Goal: Task Accomplishment & Management: Manage account settings

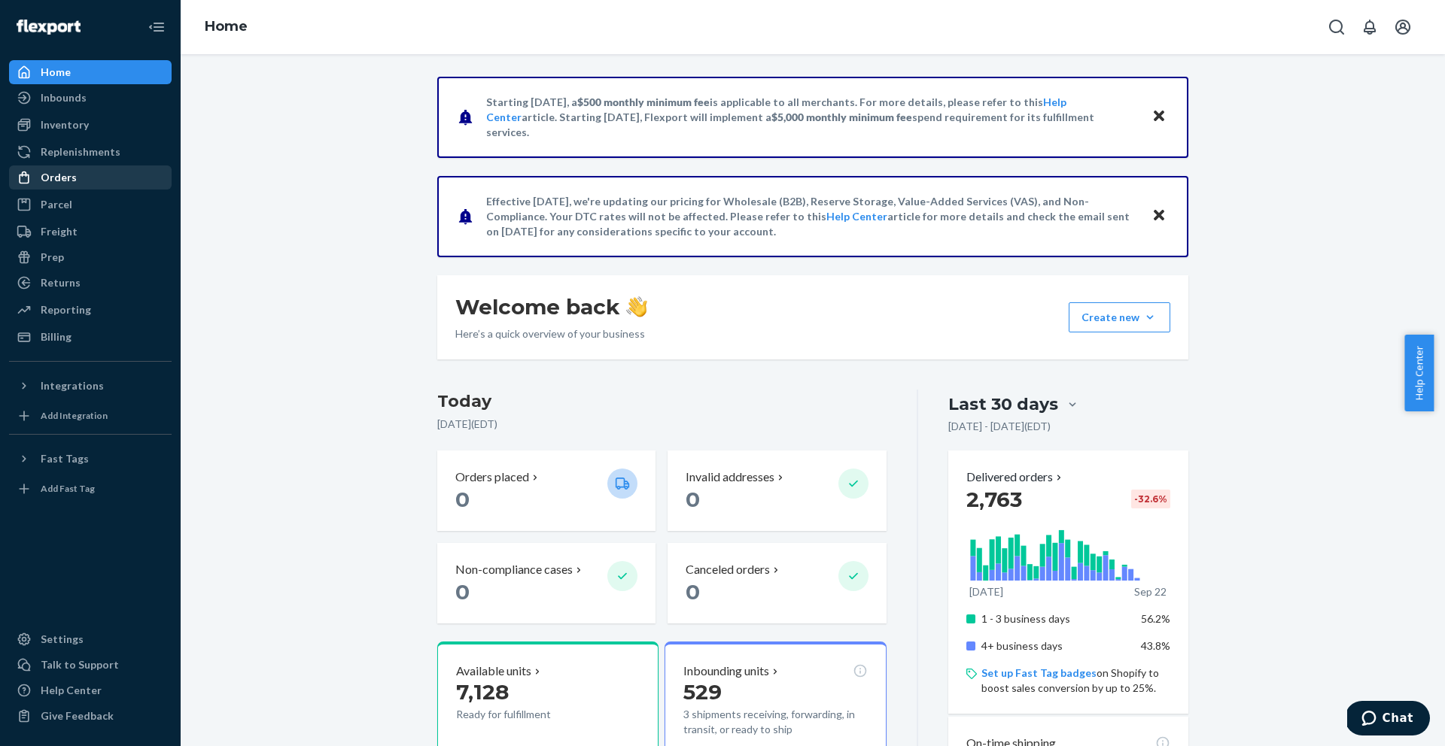
click at [72, 179] on div "Orders" at bounding box center [59, 177] width 36 height 15
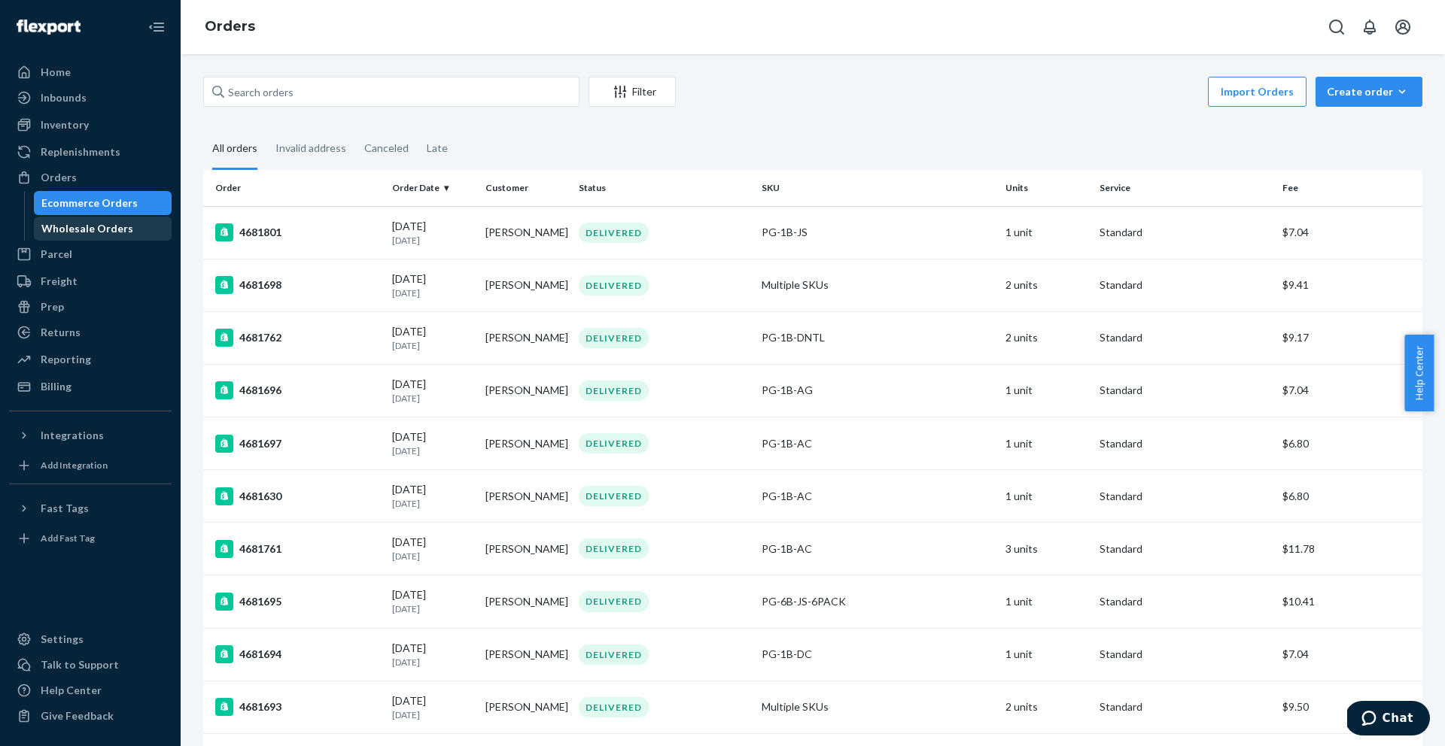
click at [122, 226] on div "Wholesale Orders" at bounding box center [87, 228] width 92 height 15
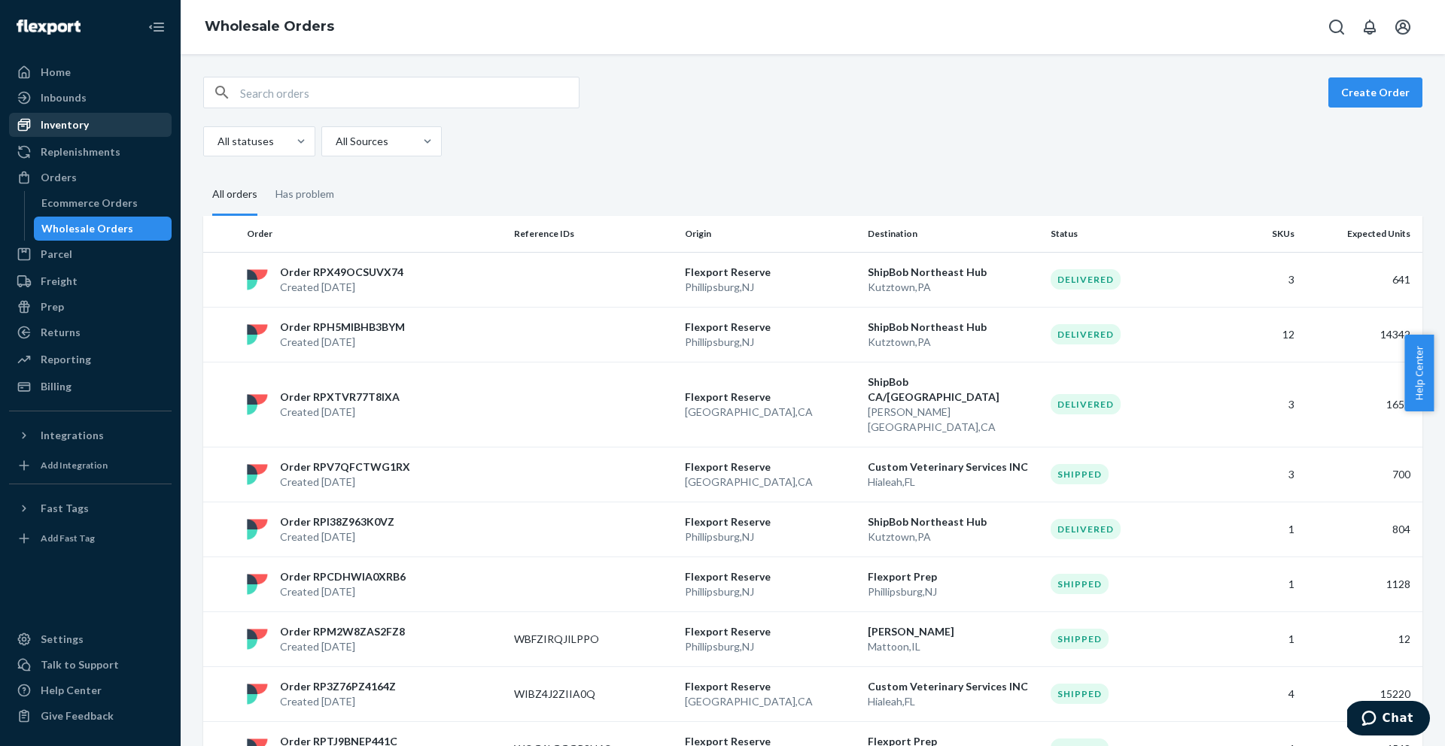
click at [87, 118] on div "Inventory" at bounding box center [91, 124] width 160 height 21
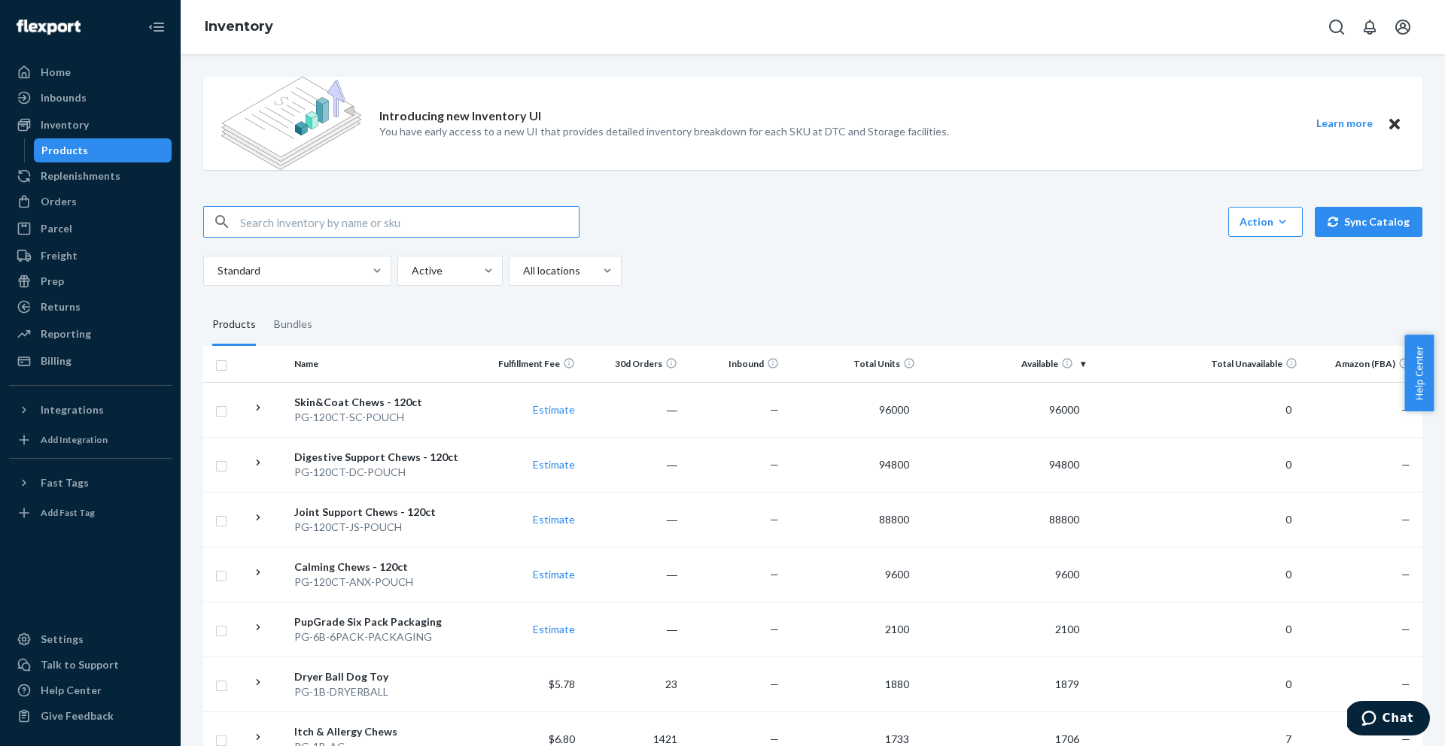
click at [111, 214] on div "Orders Ecommerce Orders Wholesale Orders" at bounding box center [90, 203] width 163 height 26
click at [112, 204] on div "Orders" at bounding box center [91, 201] width 160 height 21
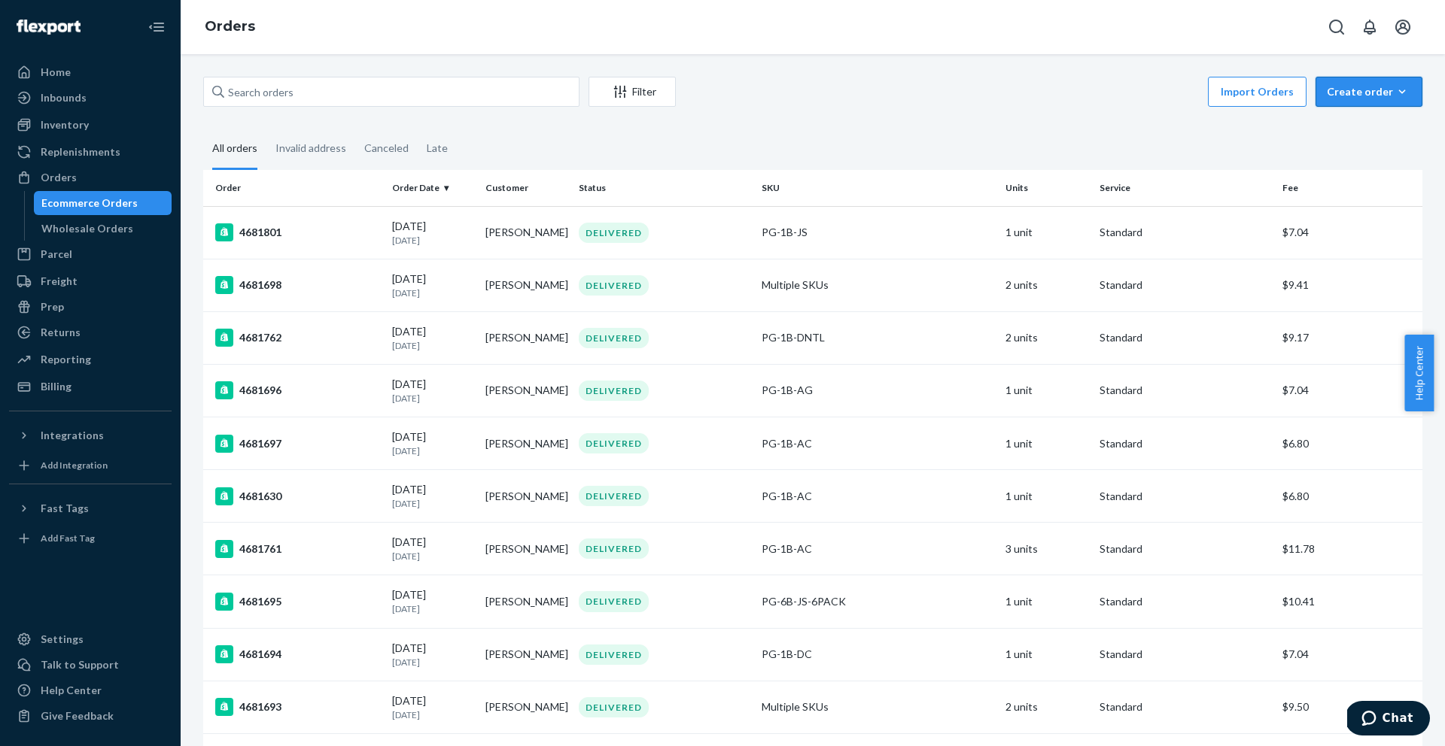
click at [1344, 95] on div "Create order" at bounding box center [1369, 91] width 84 height 15
click at [1342, 166] on span "Removal order" at bounding box center [1377, 160] width 93 height 11
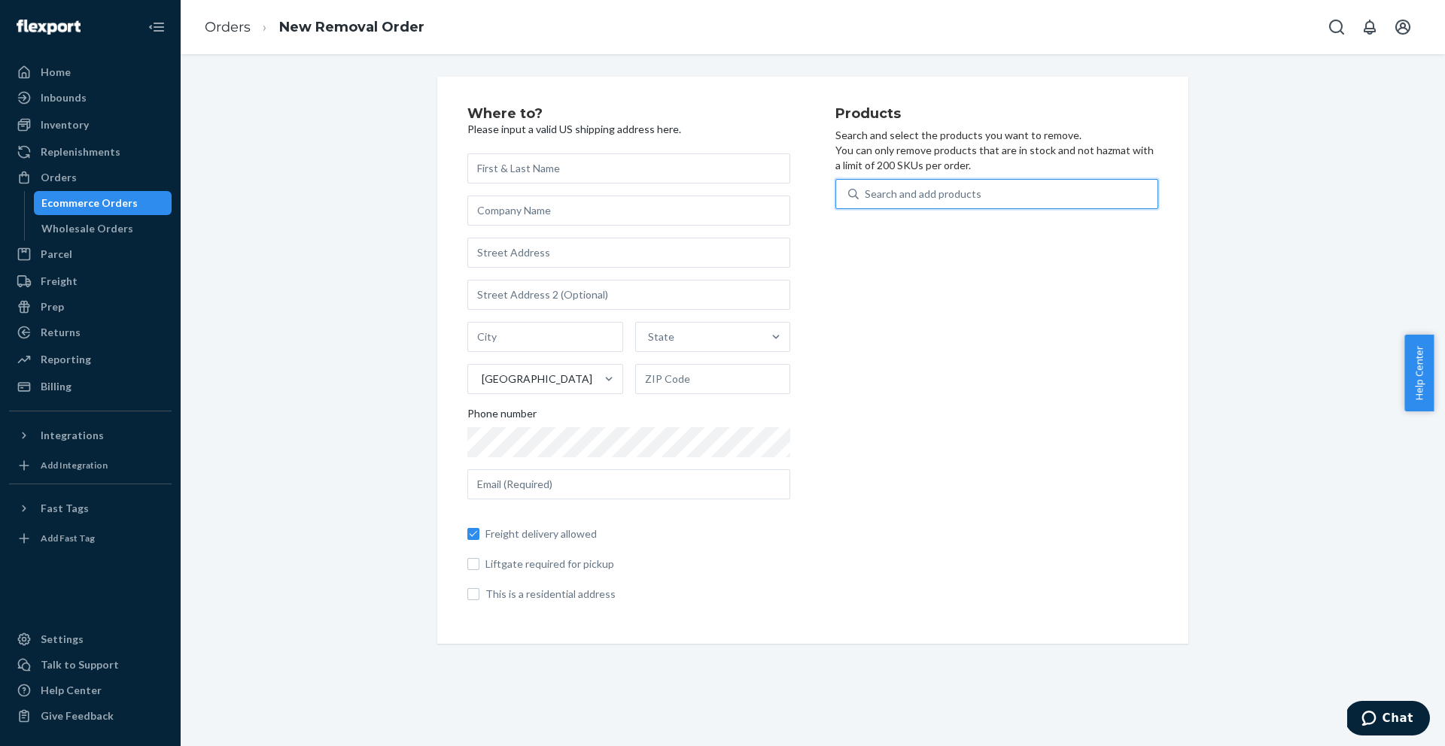
click at [948, 198] on div "Search and add products" at bounding box center [923, 194] width 117 height 15
click at [866, 198] on input "0 results available. Use Up and Down to choose options, press Enter to select t…" at bounding box center [866, 194] width 2 height 15
type input "dc"
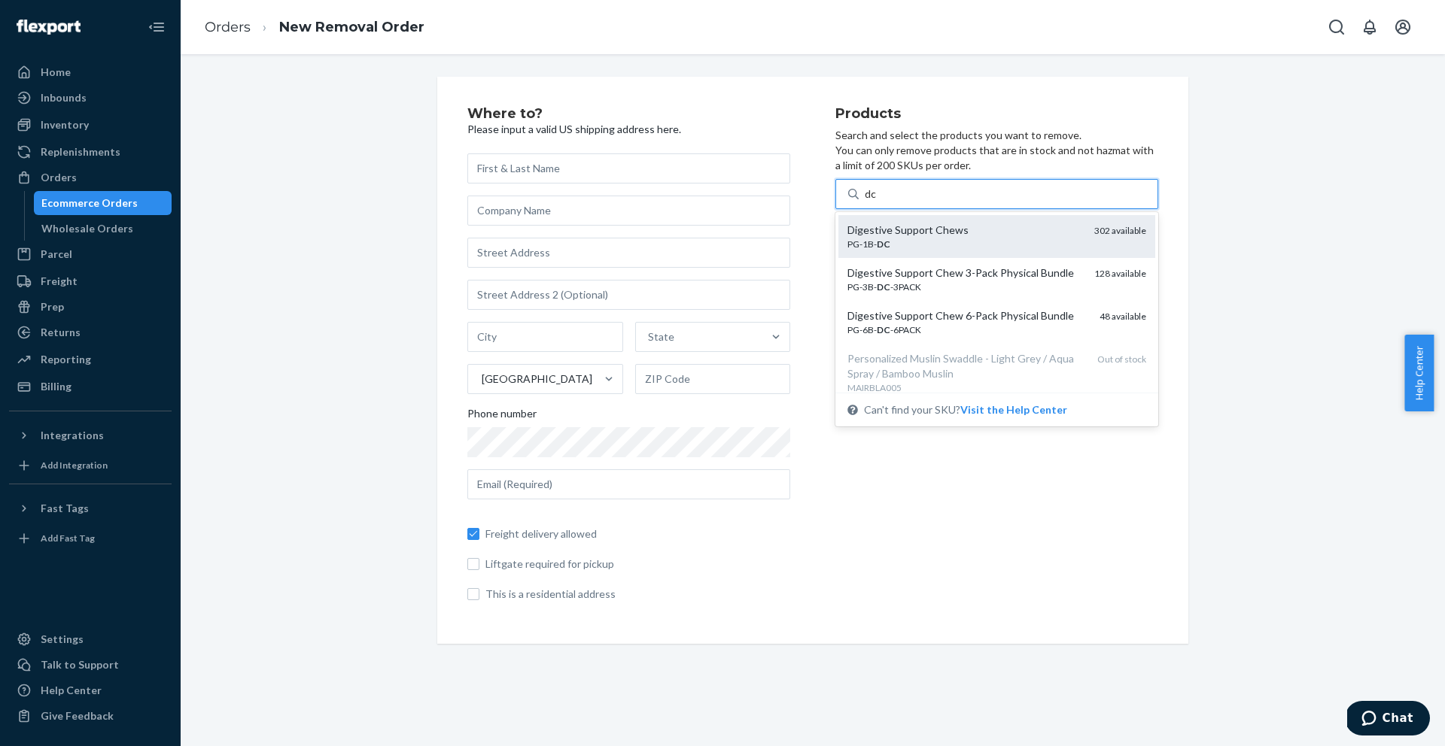
click at [915, 242] on div "PG-1B- DC" at bounding box center [964, 244] width 235 height 13
click at [877, 202] on input "dc" at bounding box center [871, 194] width 12 height 15
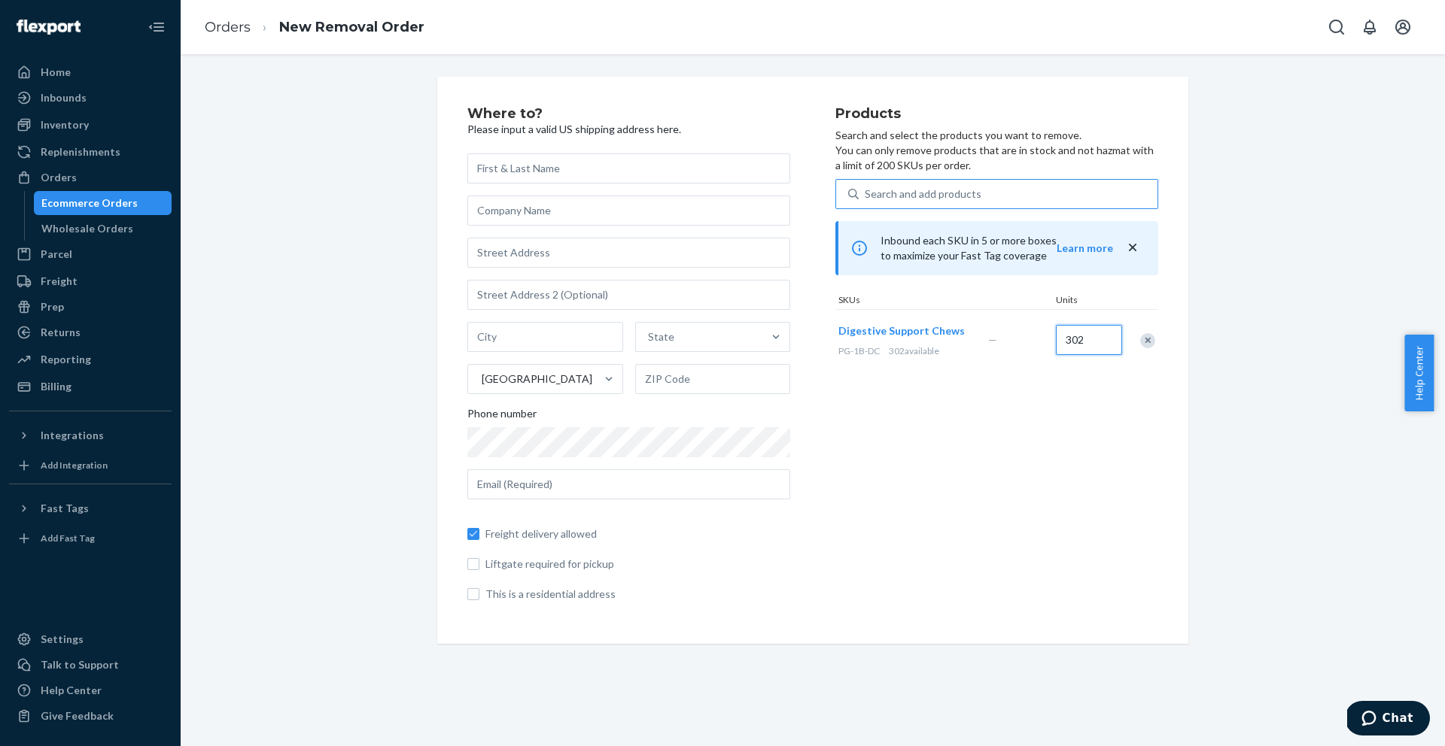
click at [1078, 340] on input "302" at bounding box center [1089, 340] width 66 height 30
type input "4"
click at [611, 180] on input "text" at bounding box center [628, 168] width 323 height 30
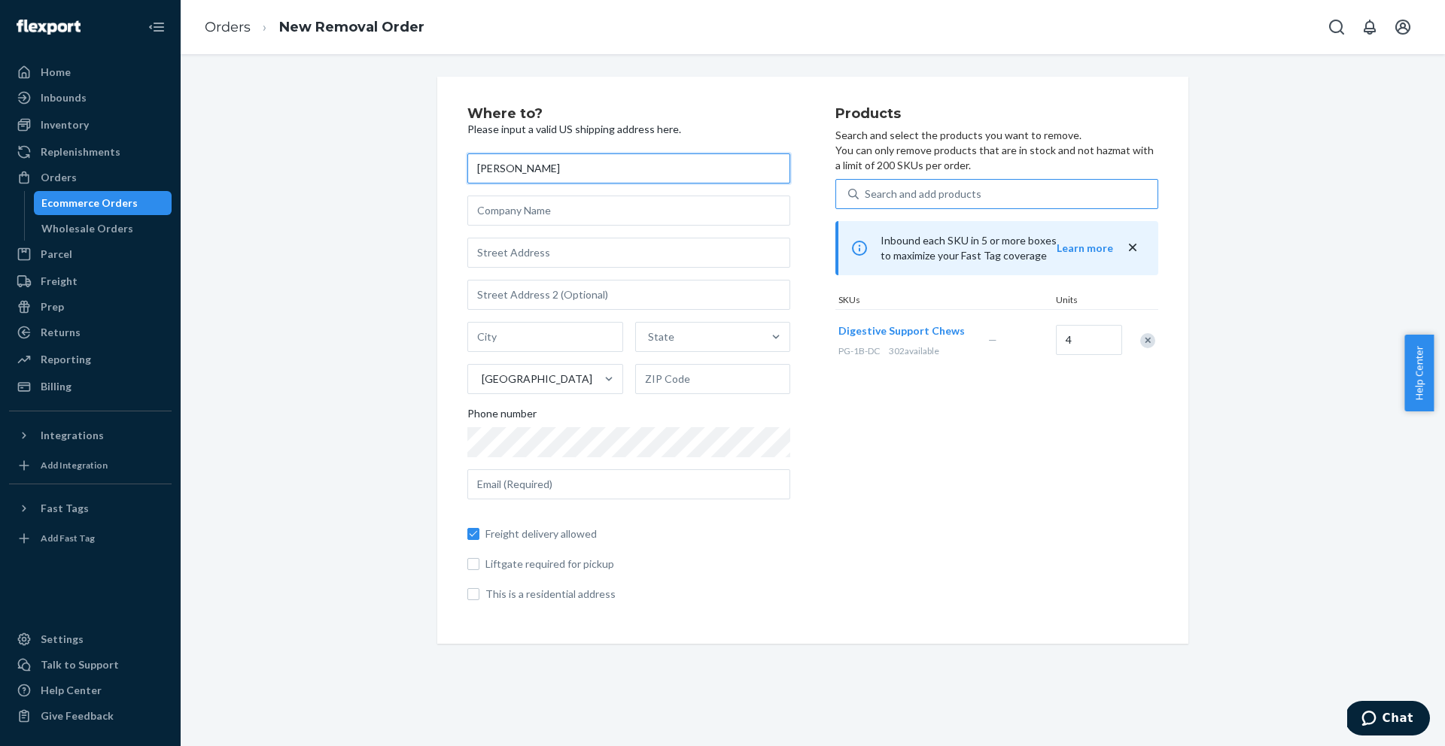
type input "Leslie Cook"
type input "Wholesome Goods"
click at [582, 247] on input "text" at bounding box center [628, 253] width 323 height 30
click at [585, 258] on input "text" at bounding box center [628, 253] width 323 height 30
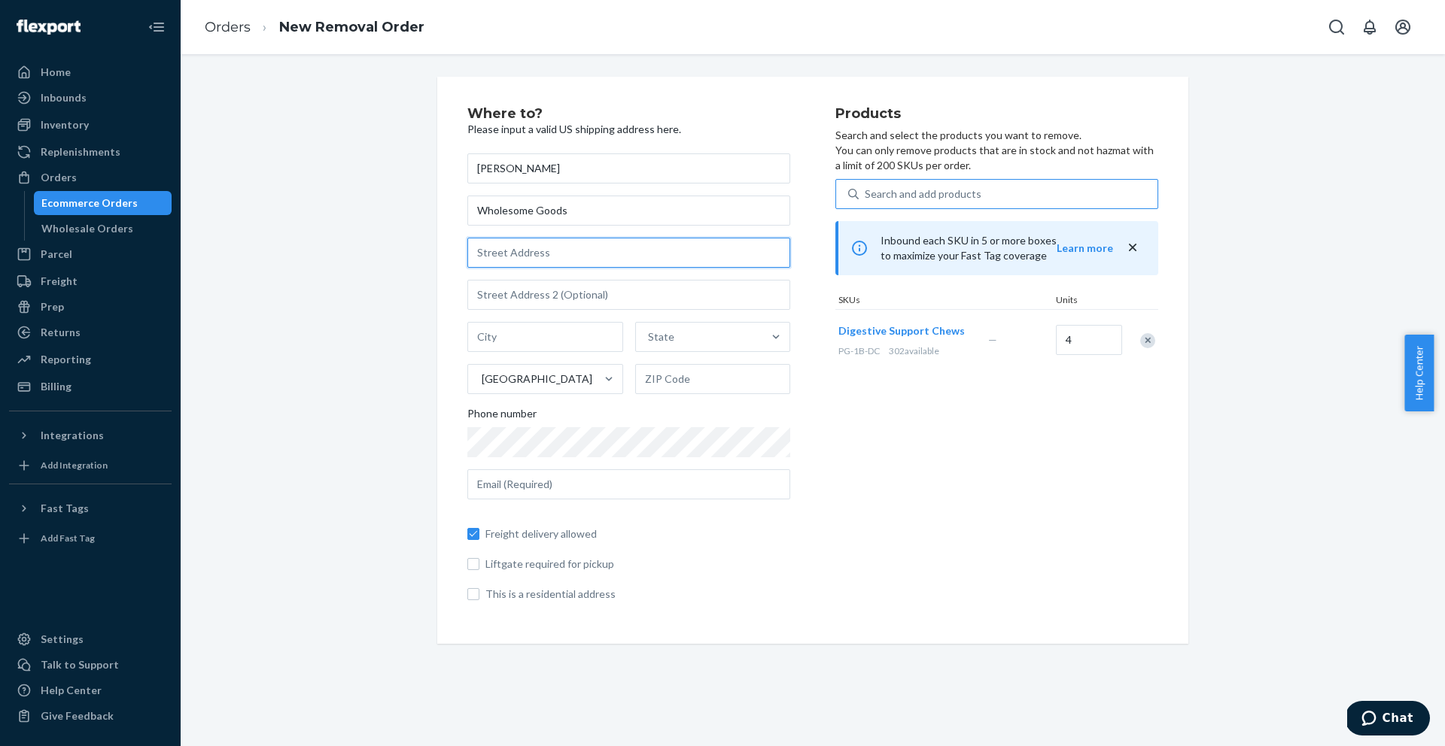
paste input "5355 115th Ave N Clearwater, FL 33760"
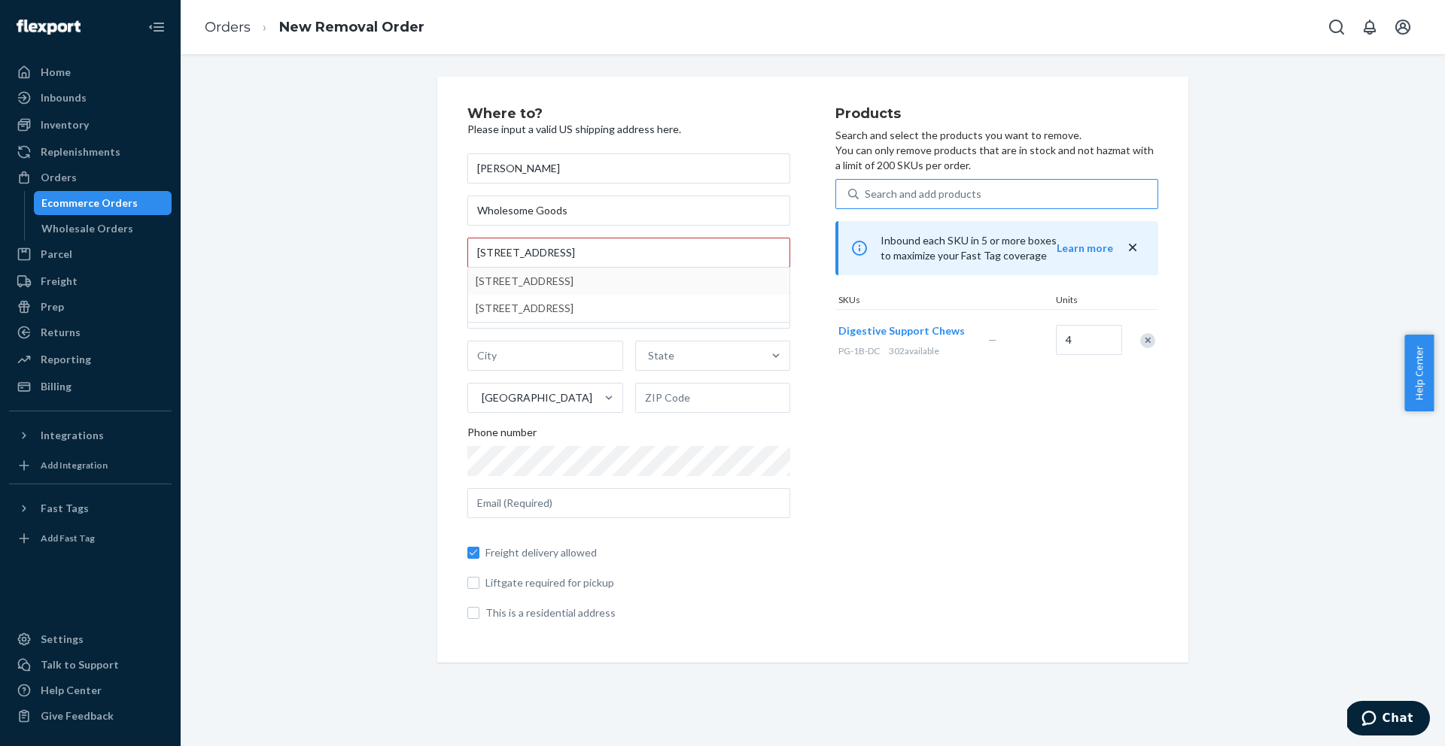
type input "5355 115th Ave N"
type input "Clearwater"
type input "33760"
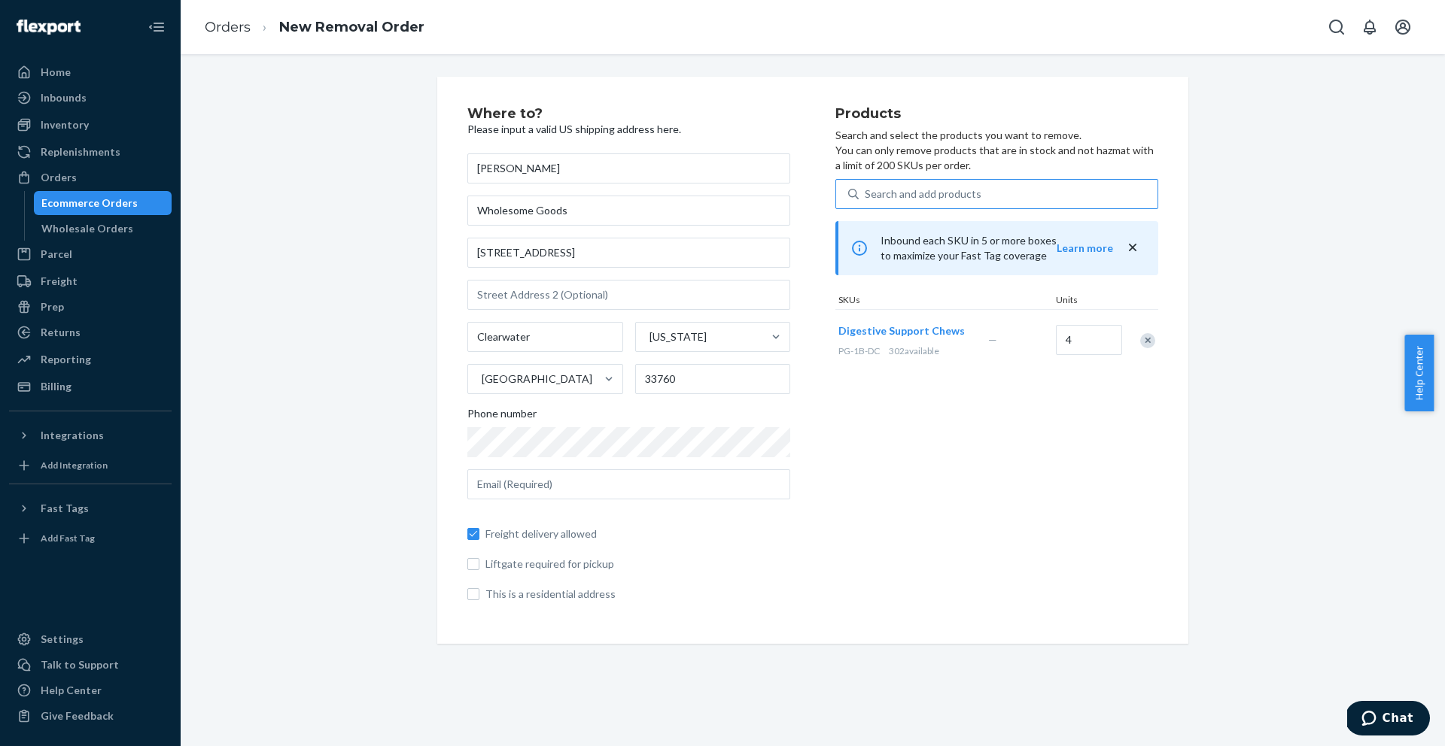
click at [540, 501] on div "Leslie Cook Wholesome Goods 5355 115th Ave N Clearwater Florida United States 3…" at bounding box center [628, 377] width 323 height 448
click at [540, 491] on input "text" at bounding box center [628, 485] width 323 height 30
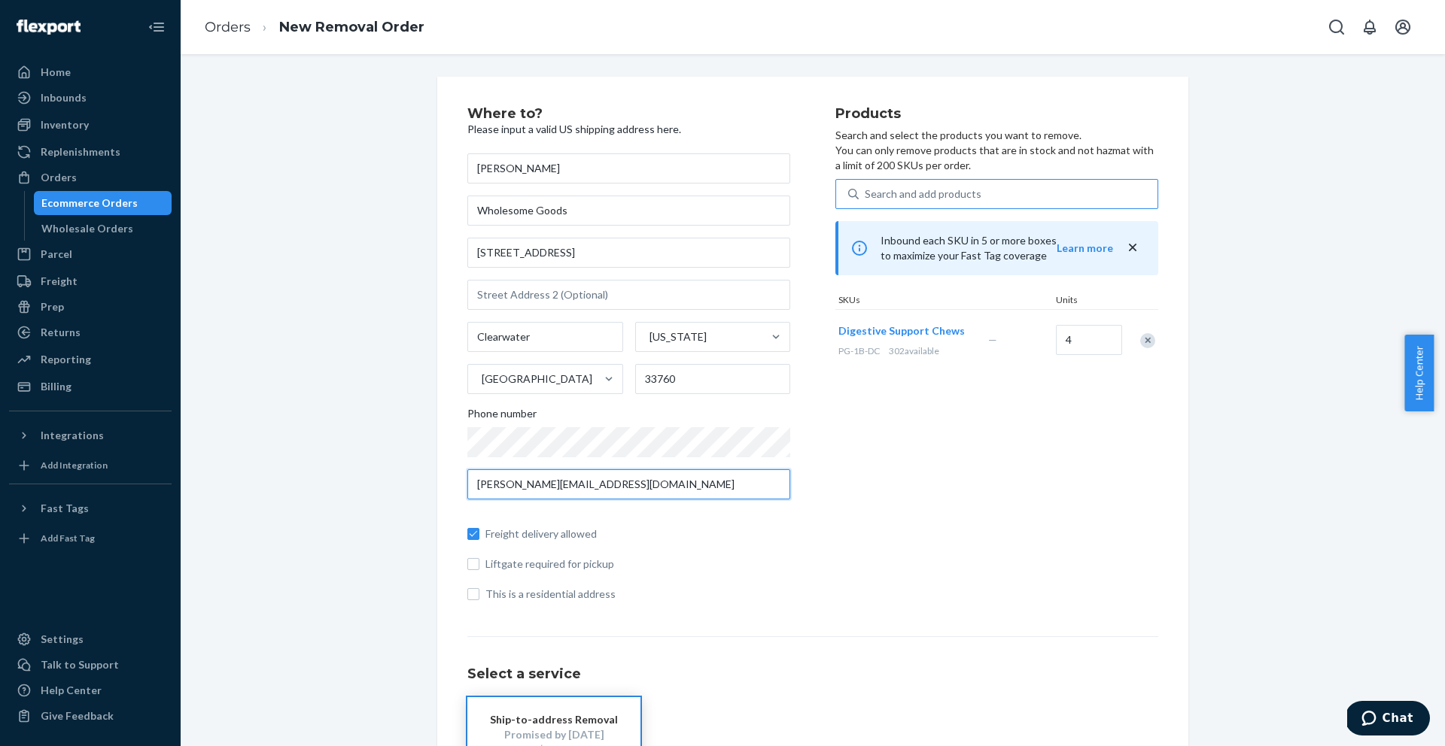
type input "chloe.estavil@wholesomegoods.com"
click at [518, 535] on span "Freight delivery allowed" at bounding box center [637, 534] width 305 height 15
click at [479, 535] on input "Freight delivery allowed" at bounding box center [473, 534] width 12 height 12
checkbox input "false"
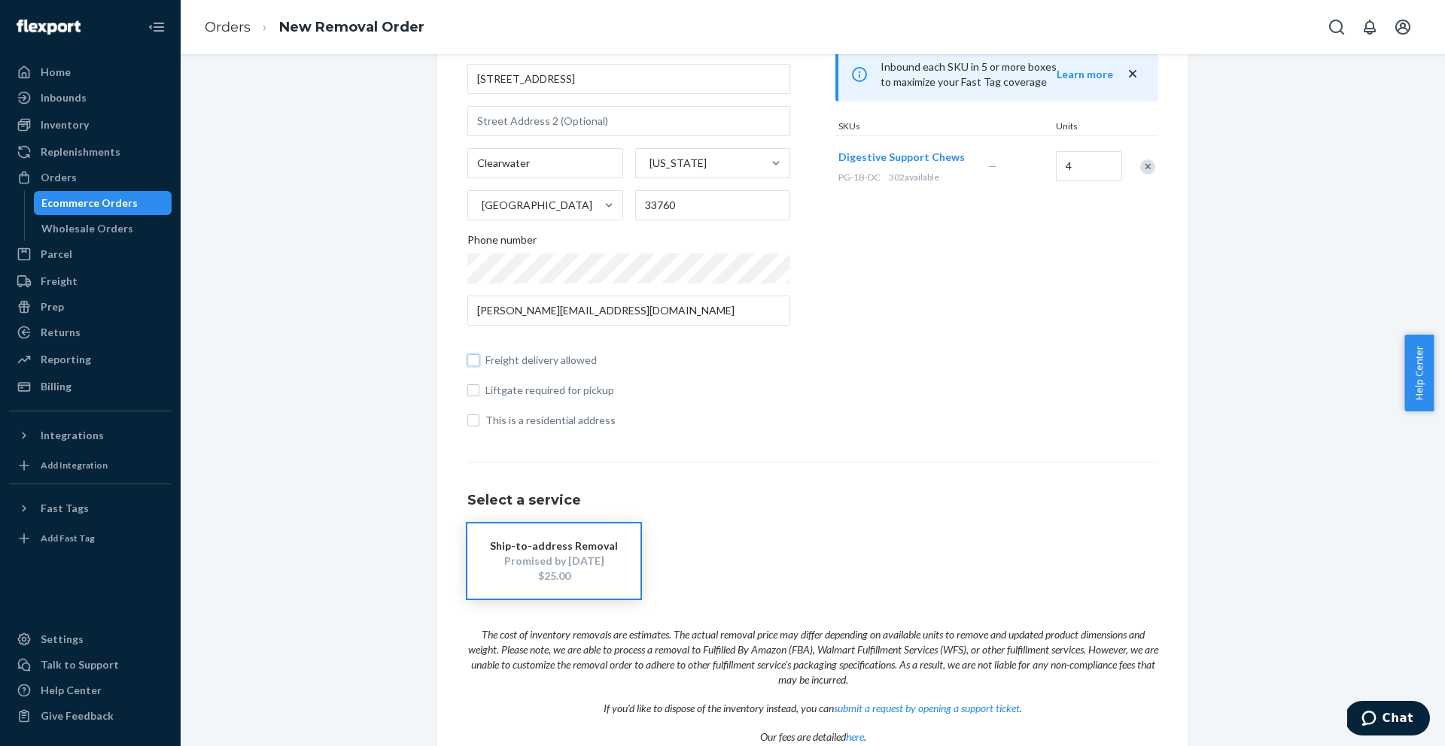
scroll to position [248, 0]
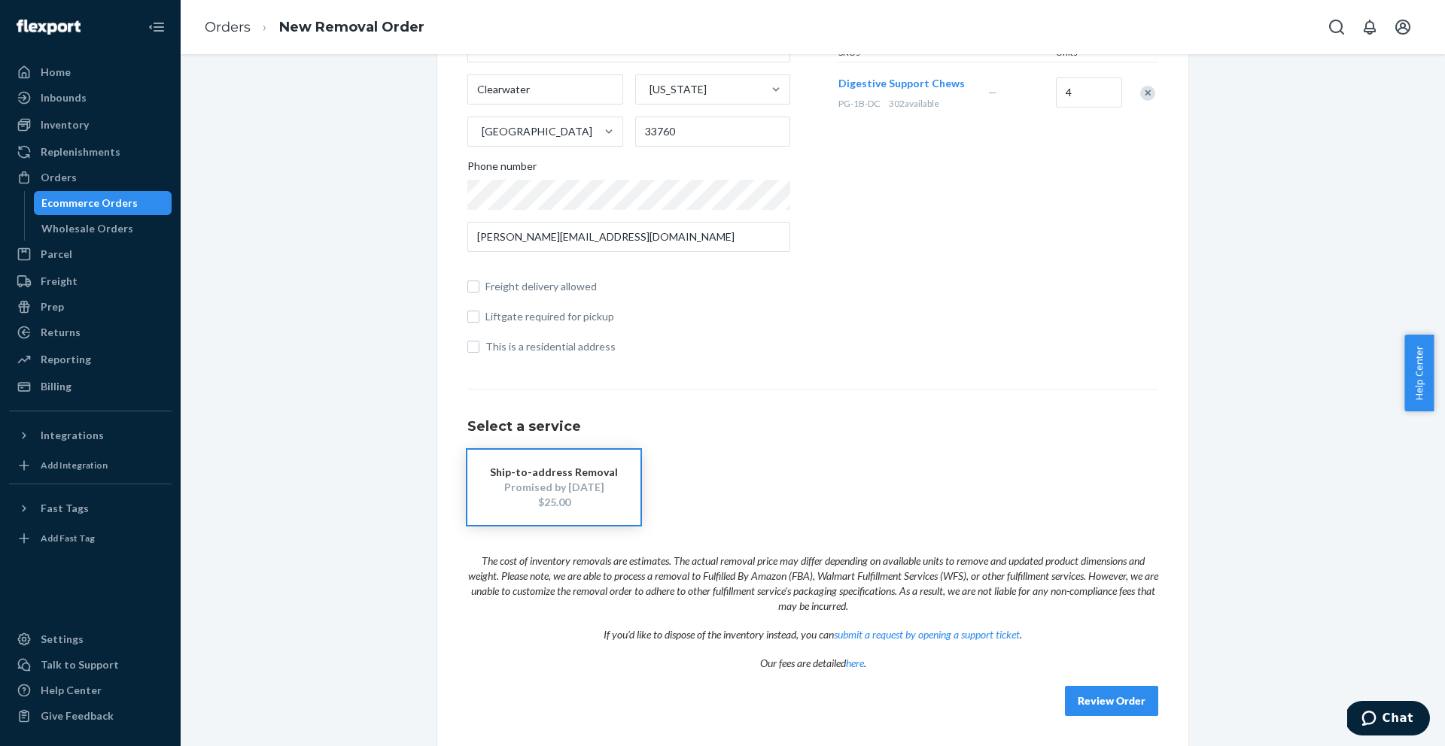
click at [577, 497] on div "$25.00" at bounding box center [554, 502] width 128 height 15
click at [566, 482] on div "Promised by Oct 21, 2025" at bounding box center [554, 487] width 128 height 15
click at [1112, 704] on button "Review Order" at bounding box center [1111, 701] width 93 height 30
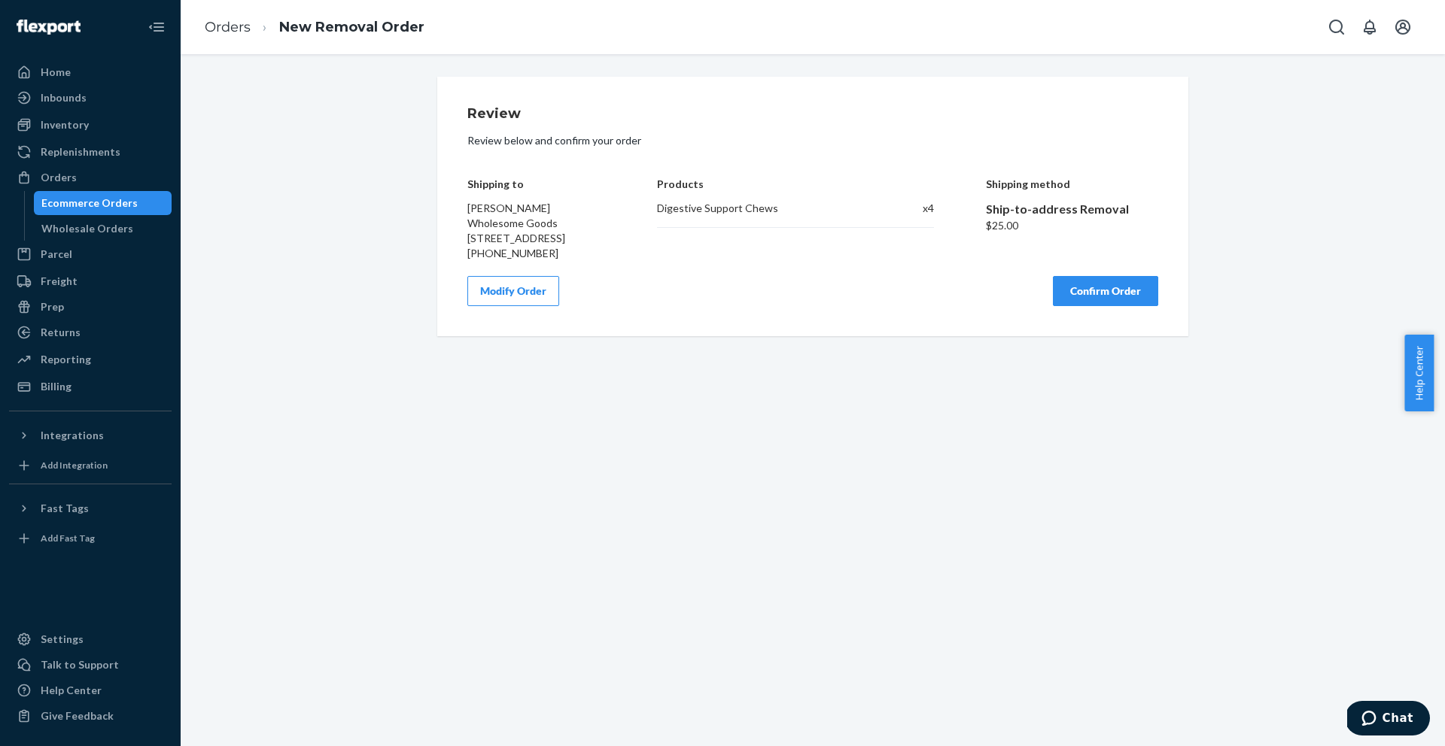
click at [500, 205] on span "Leslie Cook Wholesome Goods 5355 115th Ave N Clearwater, FL 33760" at bounding box center [516, 223] width 98 height 43
click at [467, 215] on div "Leslie Cook Wholesome Goods 5355 115th Ave N Clearwater, FL 33760 +1 (727) 306-…" at bounding box center [536, 231] width 138 height 60
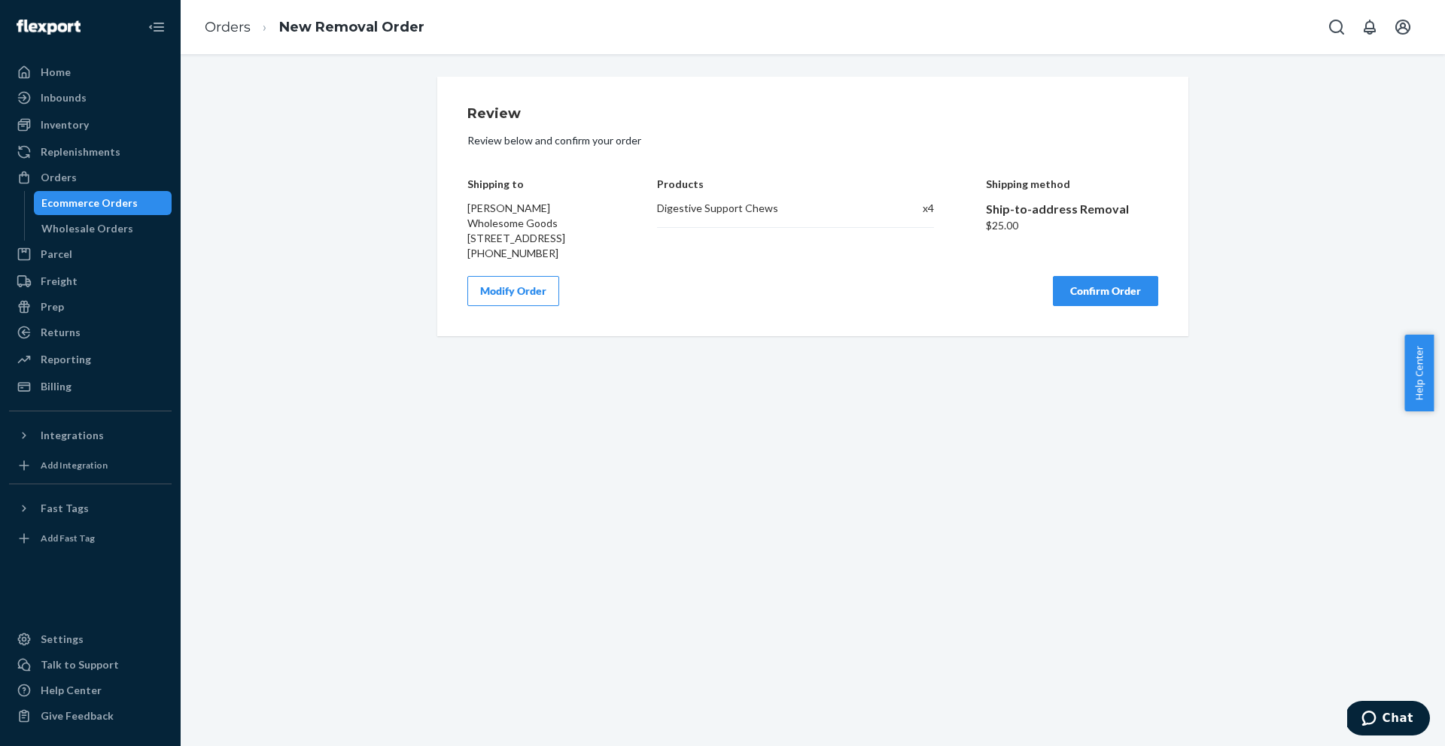
click at [467, 209] on span "Leslie Cook Wholesome Goods 5355 115th Ave N Clearwater, FL 33760" at bounding box center [516, 223] width 98 height 43
copy span "Leslie Cook"
click at [476, 223] on span "Leslie Cook Wholesome Goods 5355 115th Ave N Clearwater, FL 33760" at bounding box center [516, 223] width 98 height 43
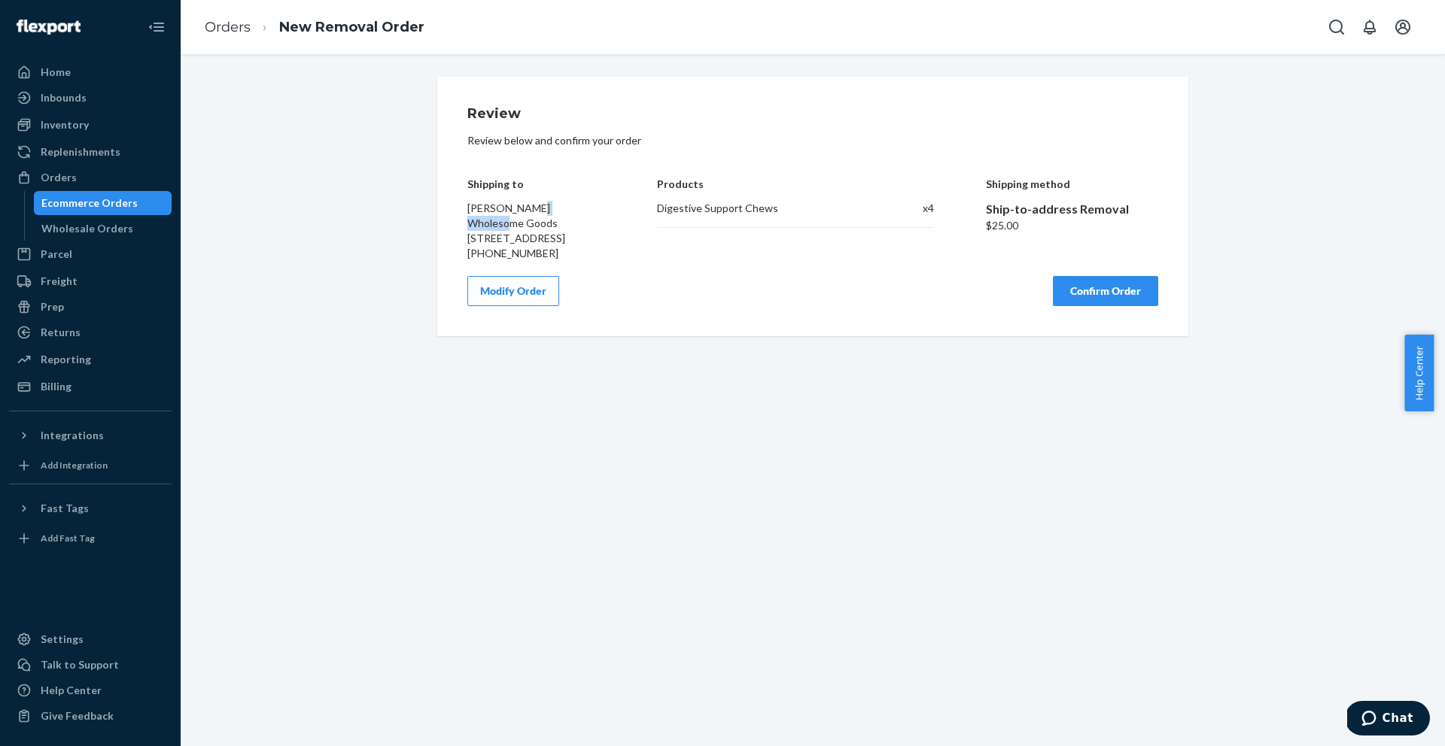
click at [476, 223] on span "Leslie Cook Wholesome Goods 5355 115th Ave N Clearwater, FL 33760" at bounding box center [516, 223] width 98 height 43
copy span "Wholesome Goods"
click at [479, 237] on span "Leslie Cook Wholesome Goods 5355 115th Ave N Clearwater, FL 33760" at bounding box center [516, 223] width 98 height 43
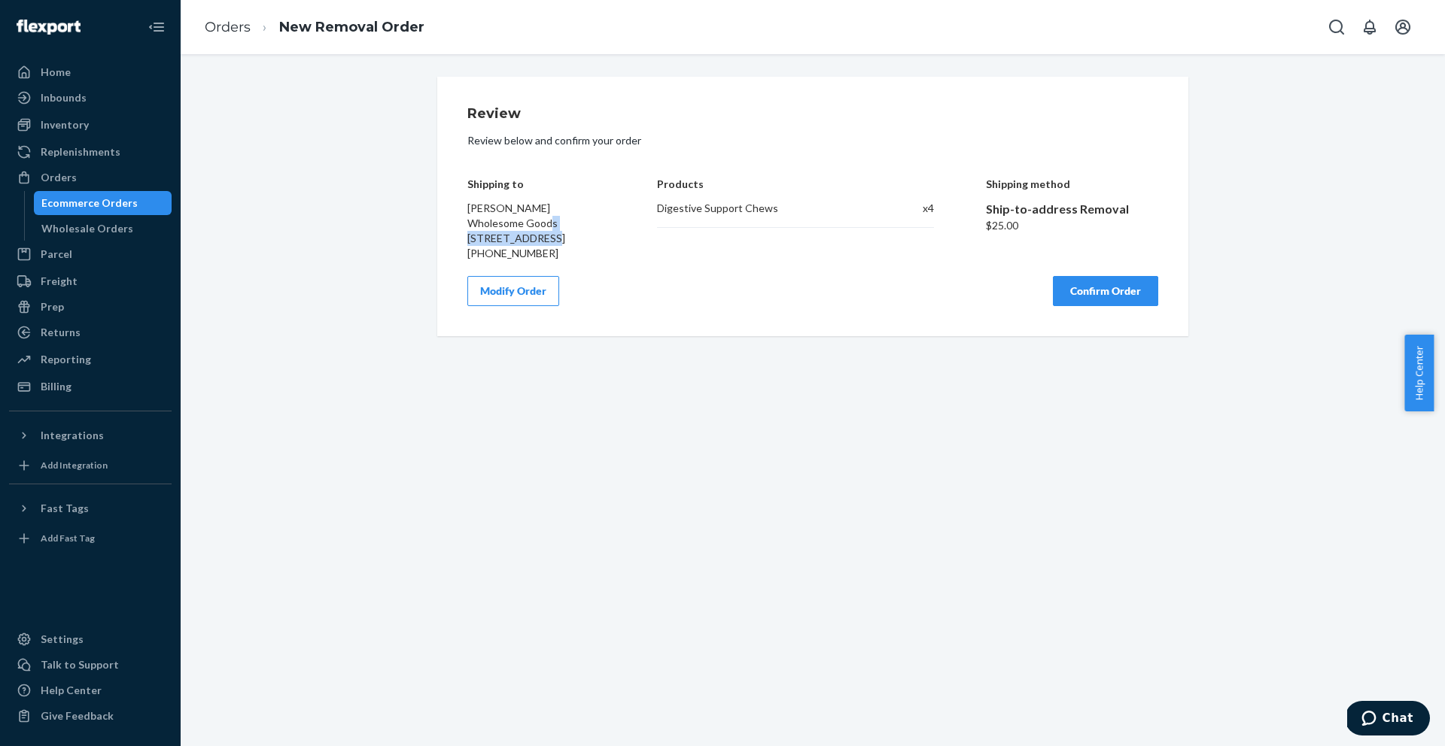
click at [479, 237] on span "Leslie Cook Wholesome Goods 5355 115th Ave N Clearwater, FL 33760" at bounding box center [516, 223] width 98 height 43
copy span "5355 115th Ave N"
click at [499, 261] on div "+1 (727) 306-4076" at bounding box center [536, 253] width 138 height 15
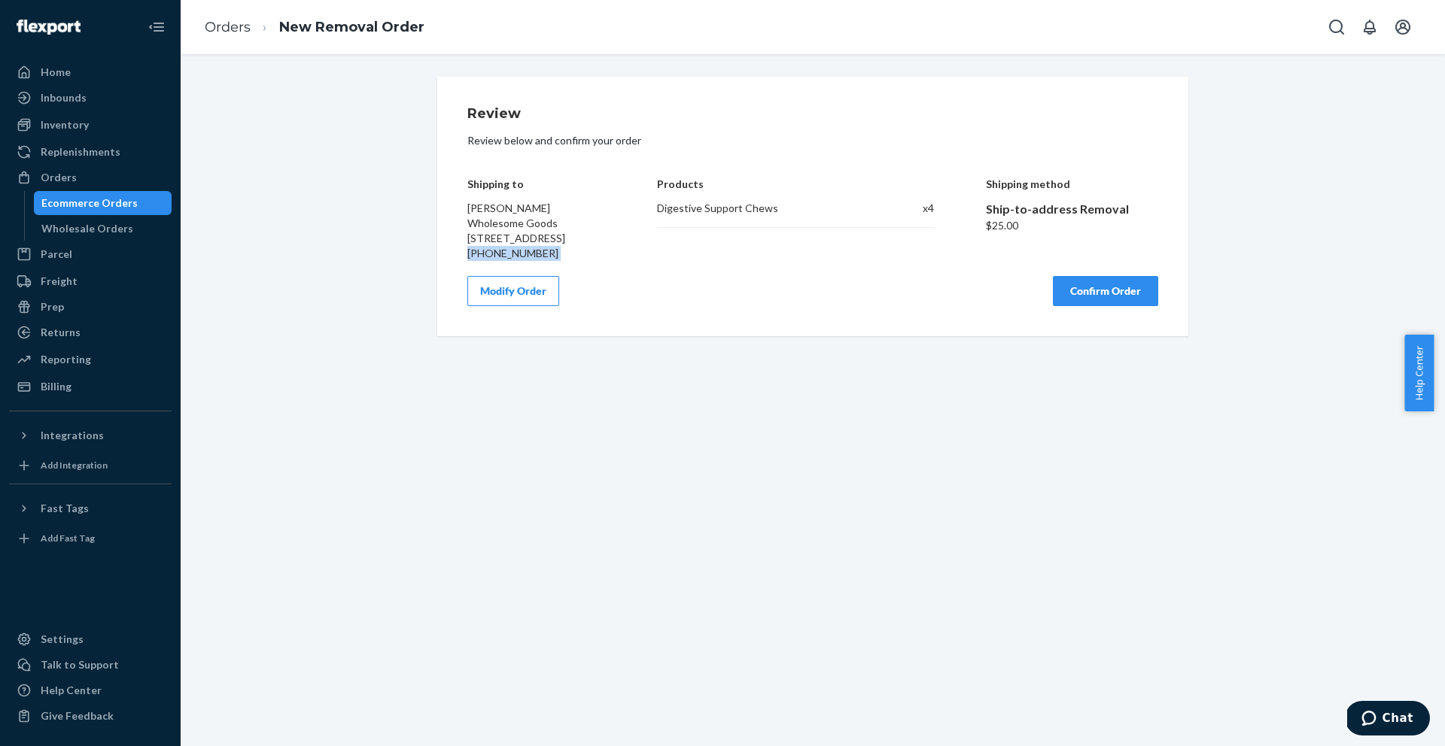
copy div "+1 (727) 306-4076"
drag, startPoint x: 691, startPoint y: 211, endPoint x: 942, endPoint y: 214, distance: 251.3
click at [942, 214] on div "Shipping to Leslie Cook Wholesome Goods 5355 115th Ave N Clearwater, FL 33760 +…" at bounding box center [812, 208] width 691 height 105
click at [62, 129] on div "Inventory" at bounding box center [65, 124] width 48 height 15
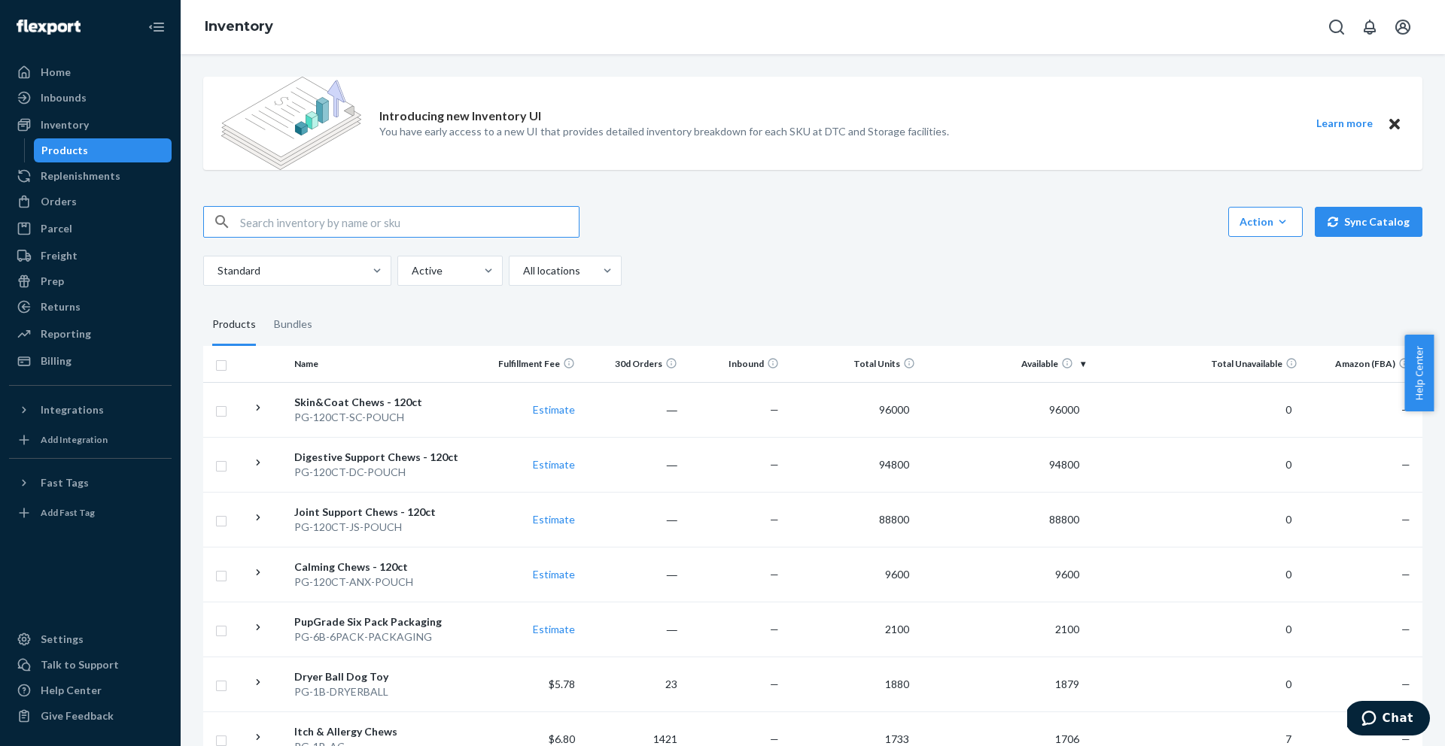
click at [296, 220] on input "text" at bounding box center [409, 222] width 339 height 30
type input "dc"
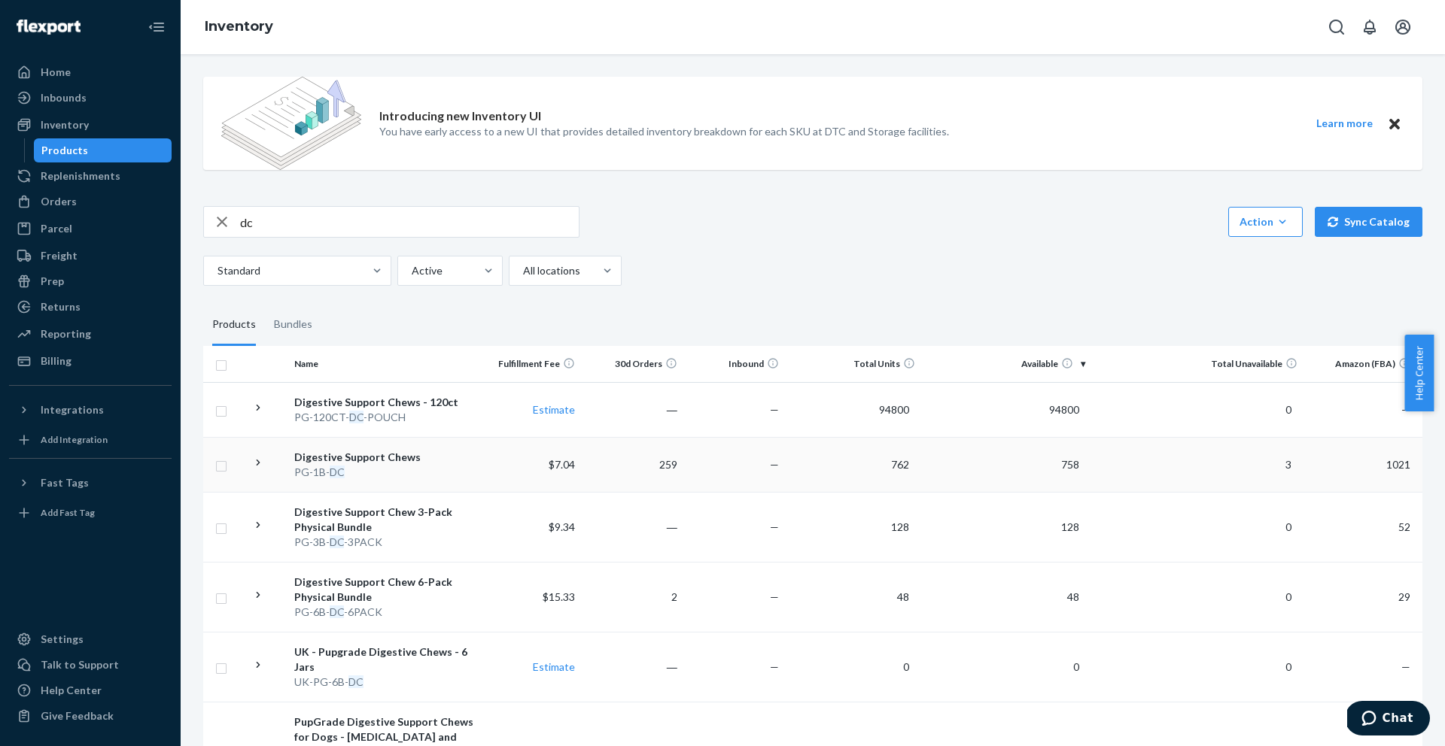
click at [454, 472] on div "PG-1B- DC" at bounding box center [383, 472] width 179 height 15
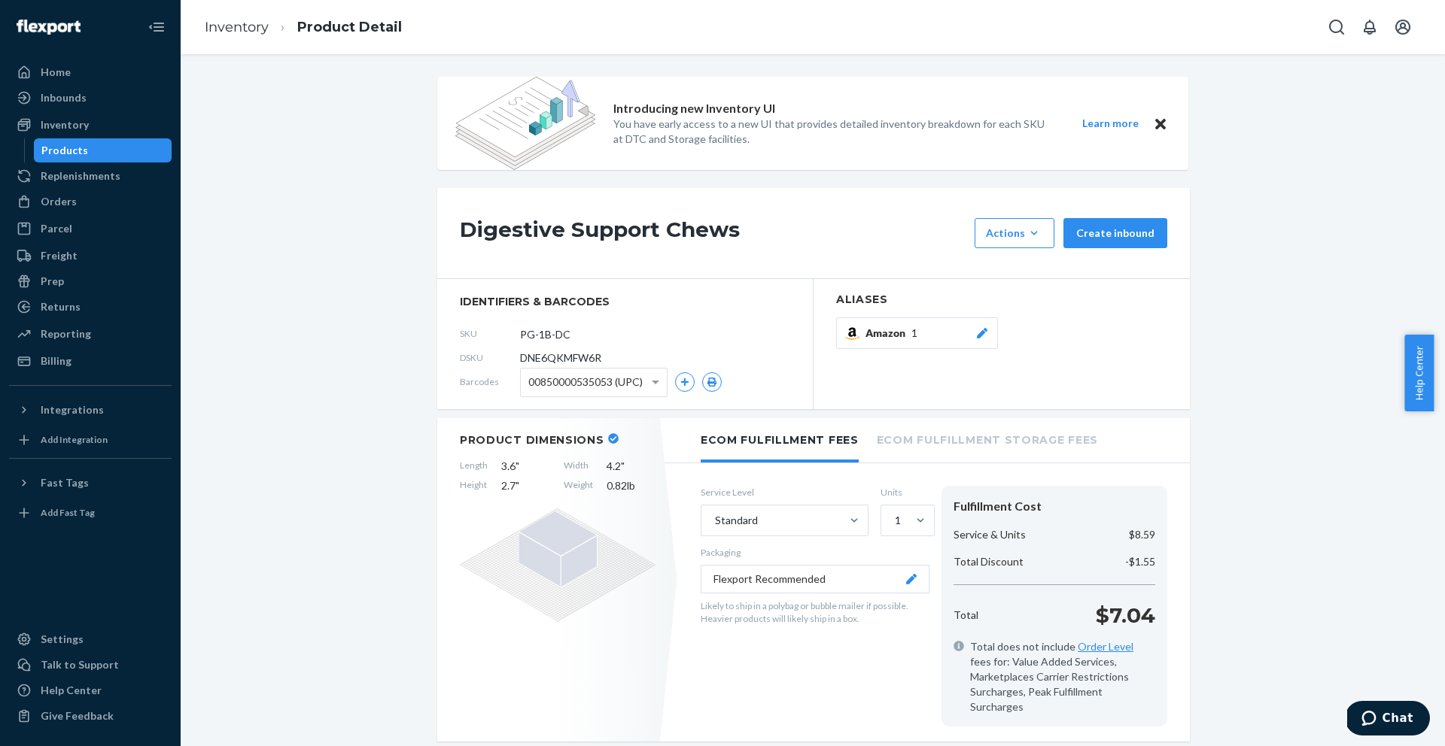
click at [533, 354] on span "DNE6QKMFW6R" at bounding box center [560, 358] width 81 height 15
copy span "DNE6QKMFW6R"
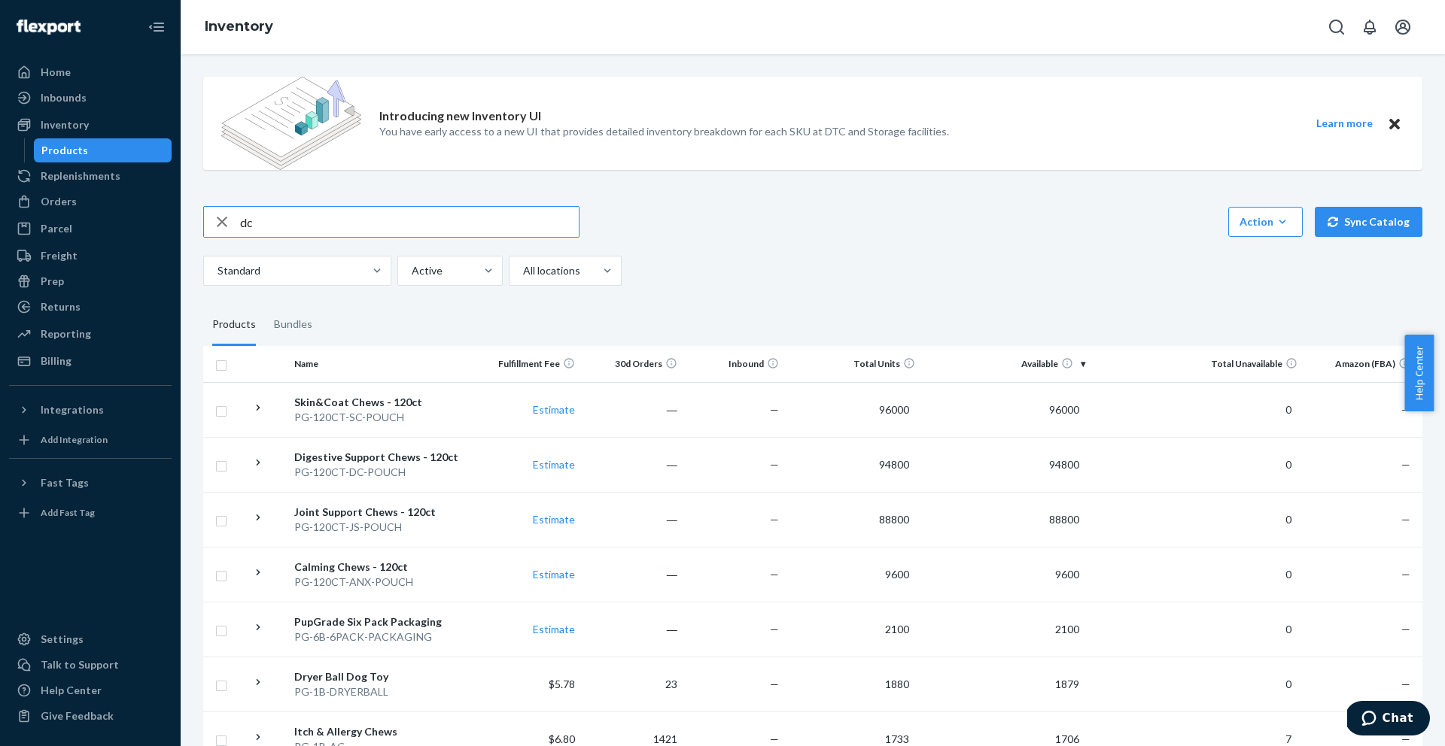
type input "dc"
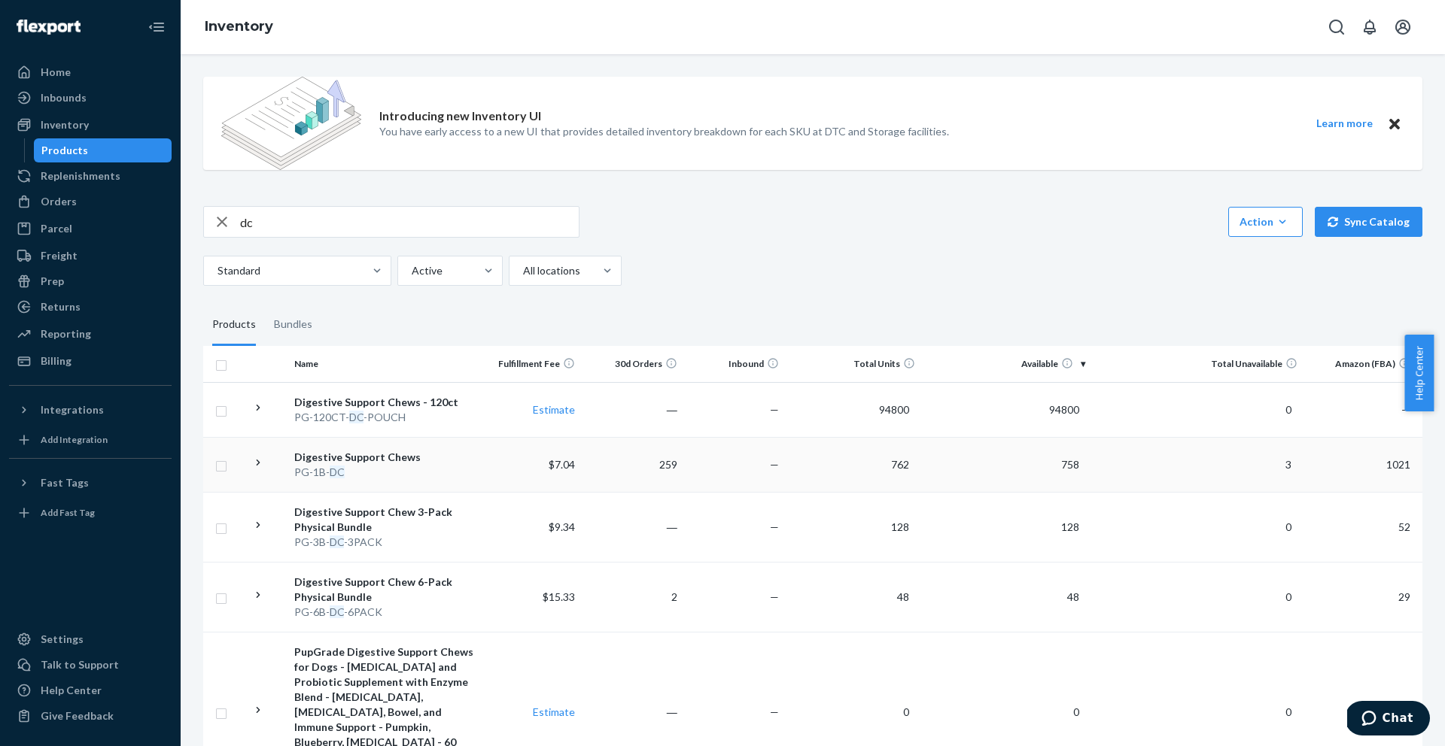
click at [263, 470] on div at bounding box center [258, 465] width 14 height 18
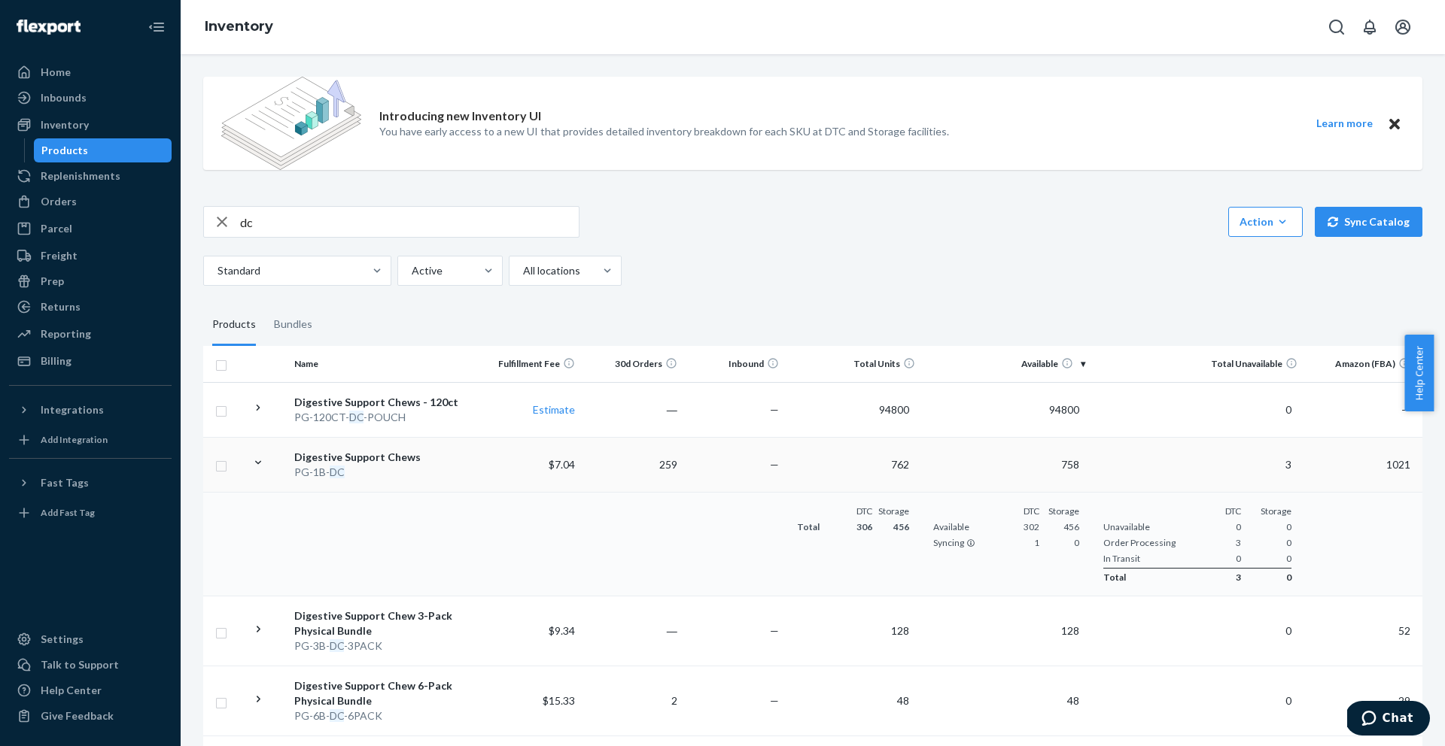
click at [360, 463] on div "Digestive Support Chews" at bounding box center [383, 457] width 179 height 15
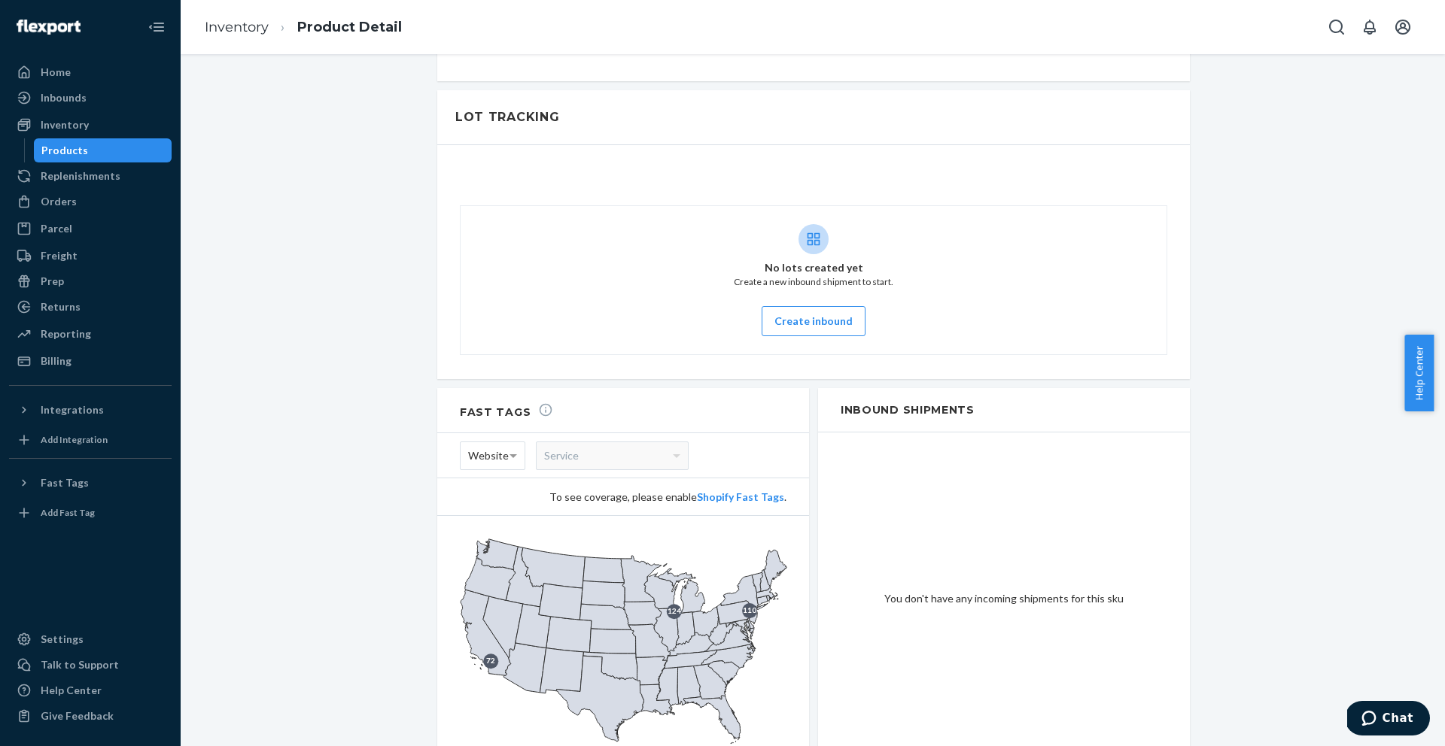
scroll to position [1306, 0]
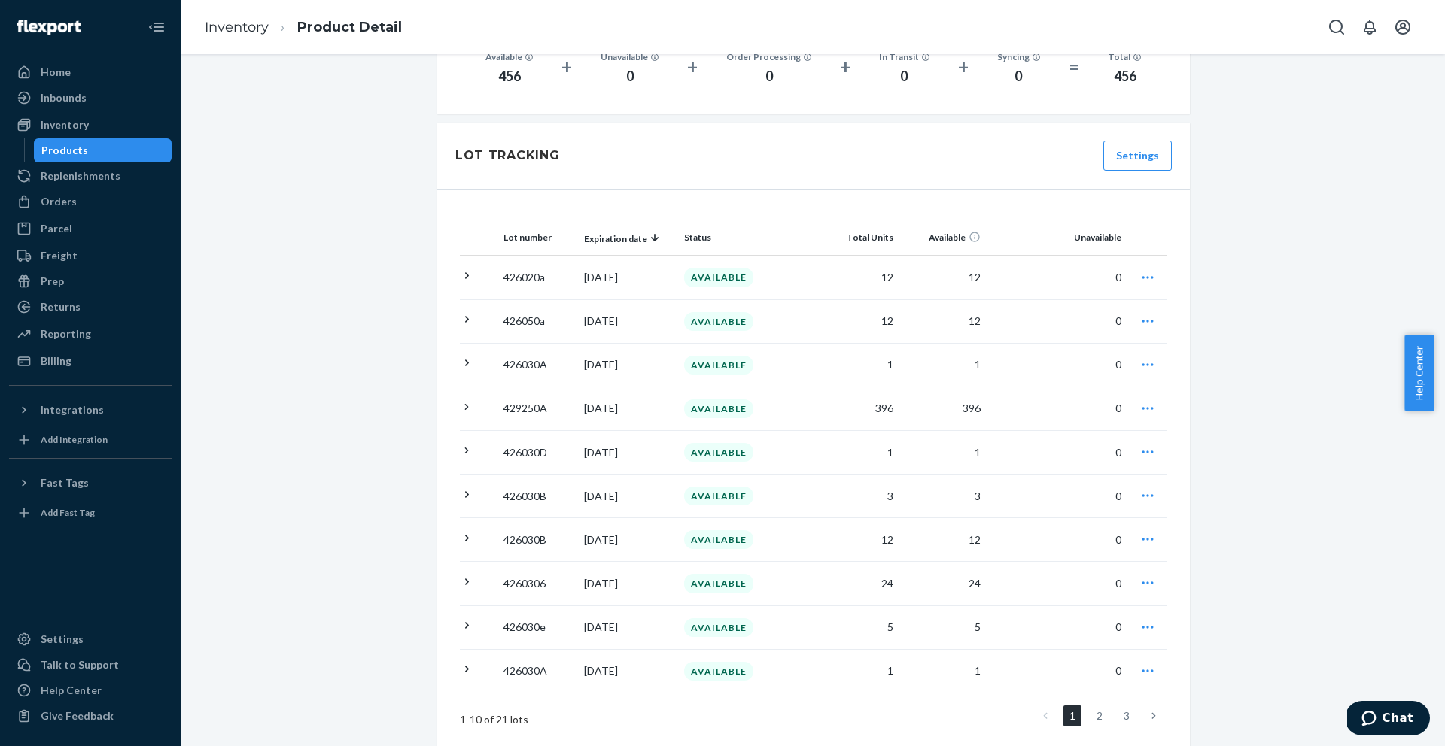
scroll to position [1408, 0]
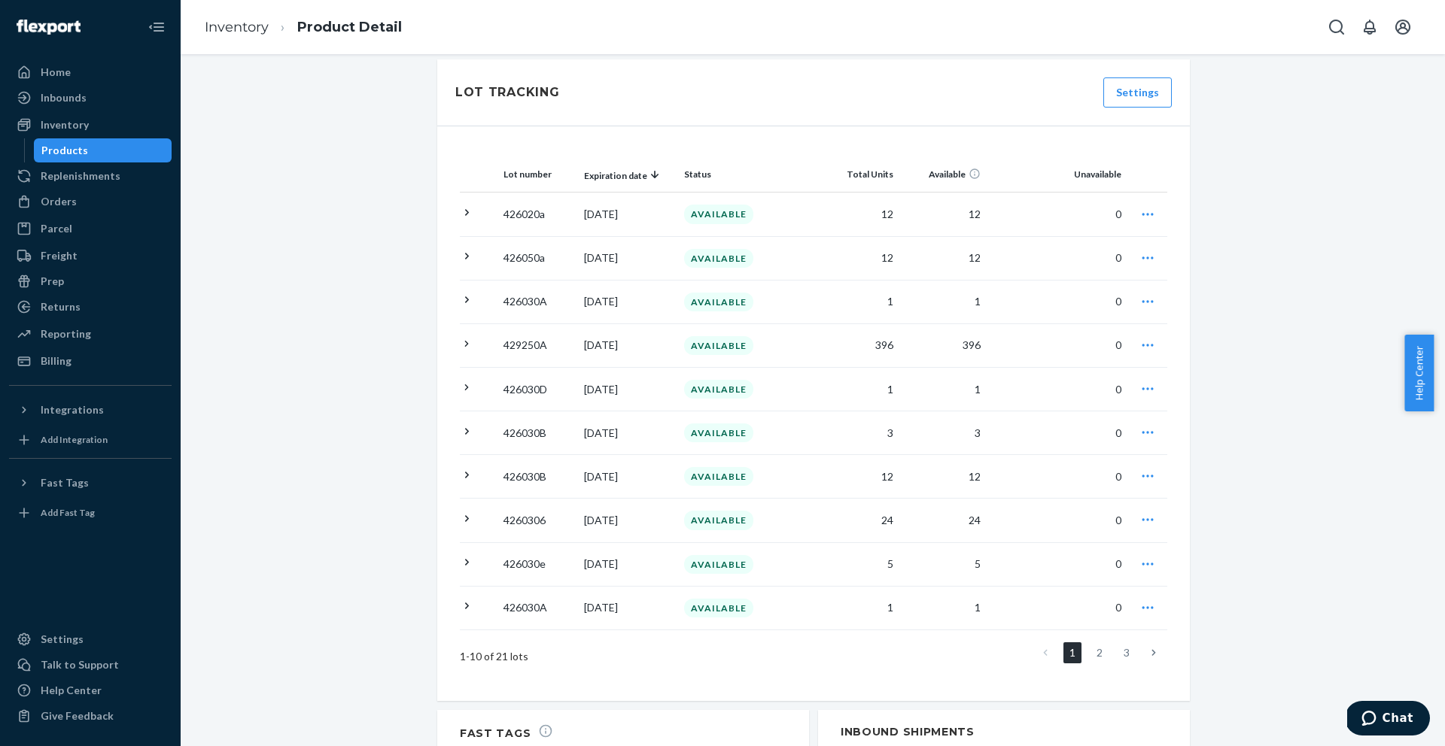
click at [539, 157] on th "Lot number" at bounding box center [537, 175] width 81 height 36
click at [535, 157] on th "Lot number" at bounding box center [537, 175] width 81 height 36
click at [533, 160] on th "Lot number" at bounding box center [537, 175] width 81 height 36
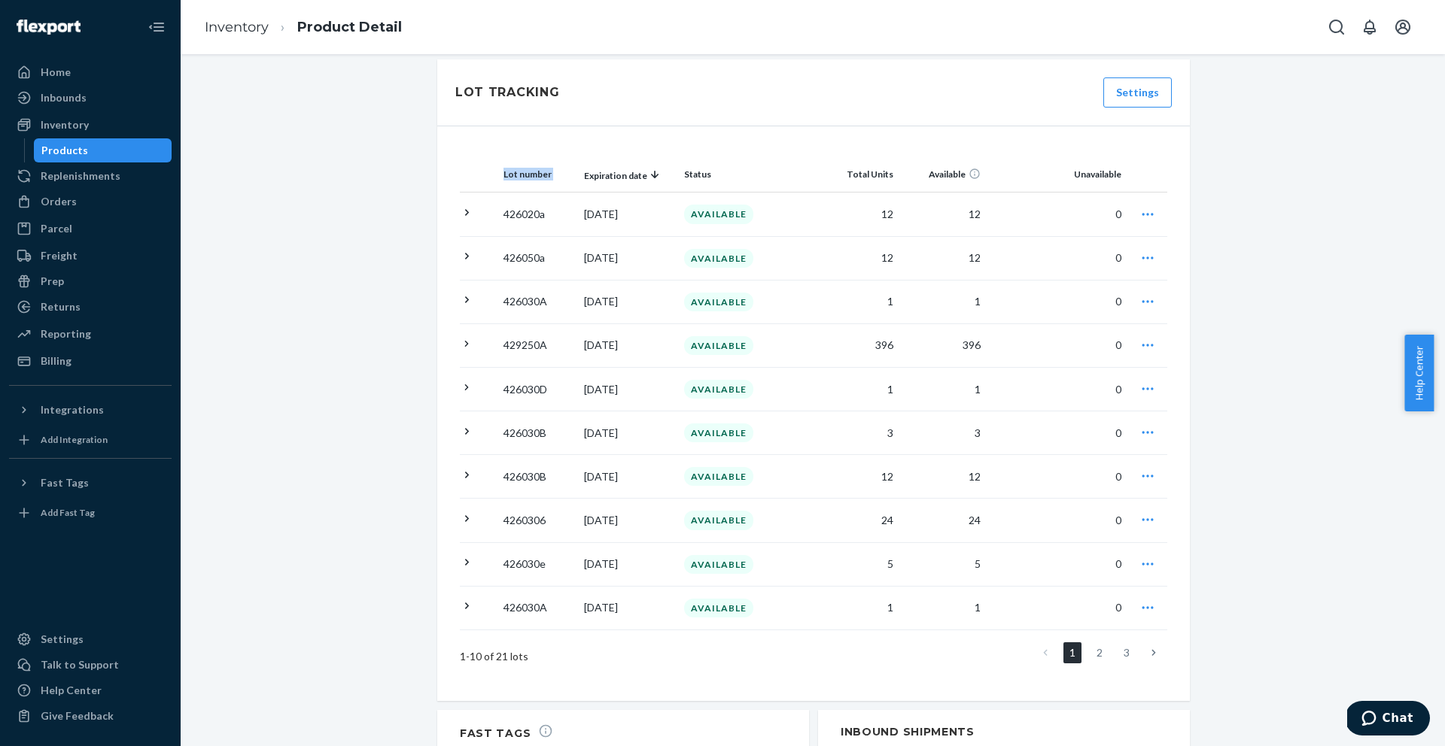
click at [536, 160] on th "Lot number" at bounding box center [537, 175] width 81 height 36
click at [1099, 643] on link "2" at bounding box center [1099, 653] width 18 height 21
click at [1117, 643] on link "3" at bounding box center [1126, 653] width 18 height 21
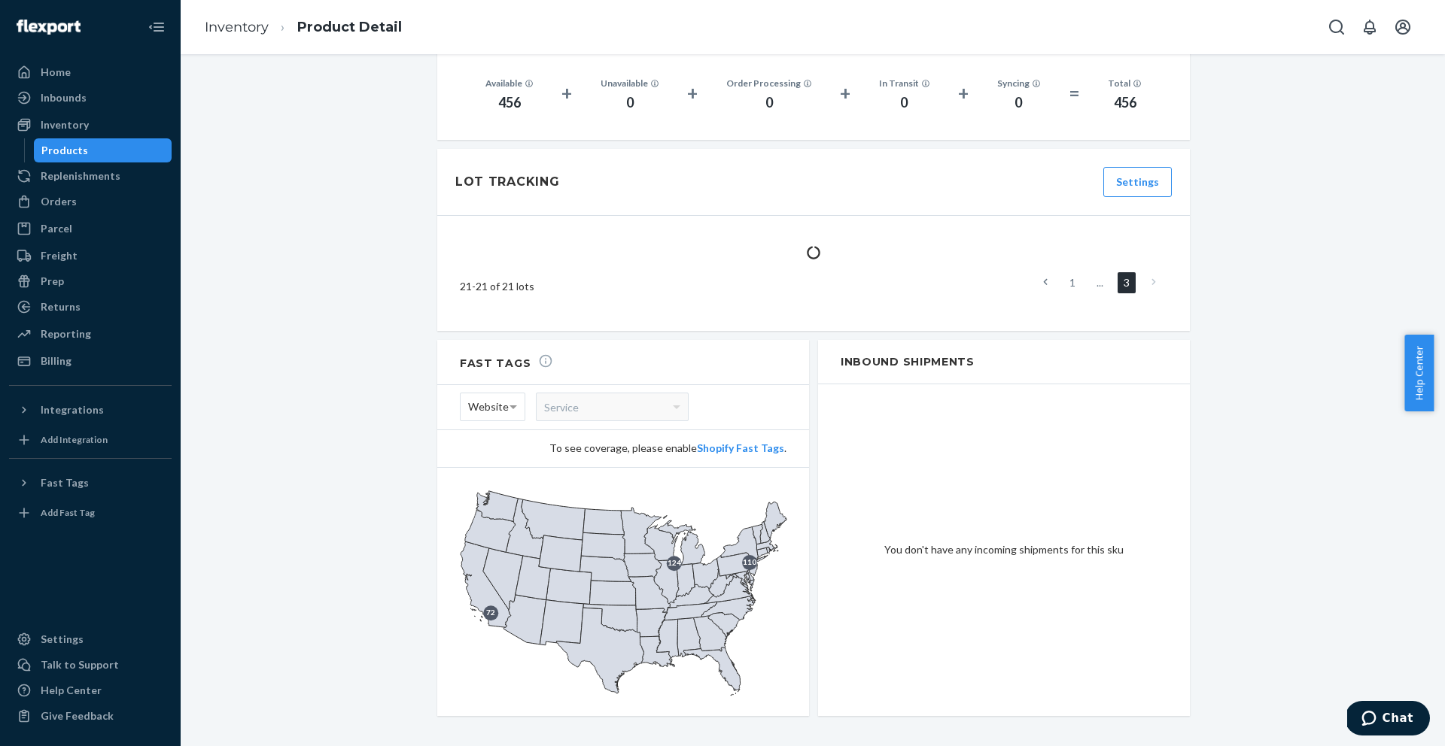
scroll to position [1384, 0]
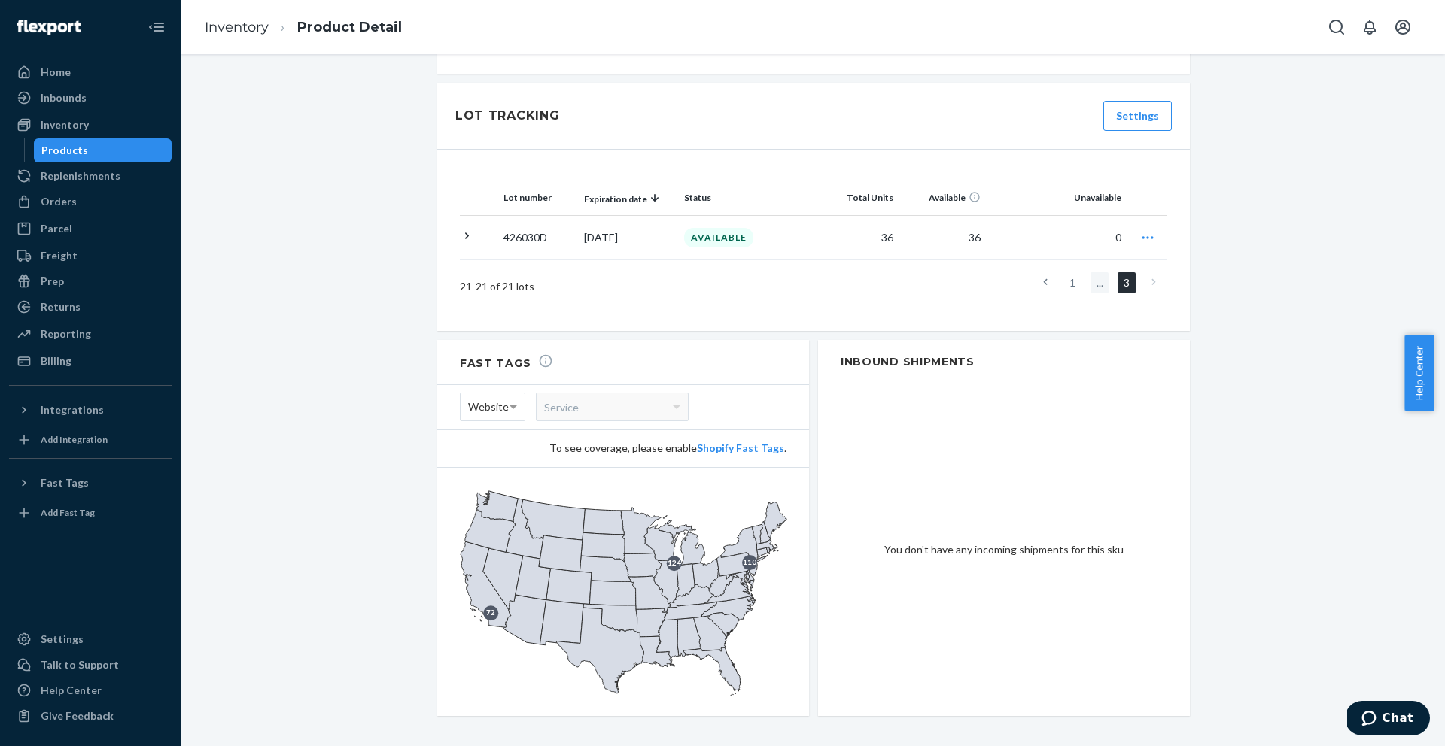
click at [1091, 273] on li "..." at bounding box center [1099, 282] width 18 height 21
click at [1095, 272] on li "..." at bounding box center [1099, 282] width 18 height 21
click at [1043, 279] on icon at bounding box center [1045, 282] width 4 height 6
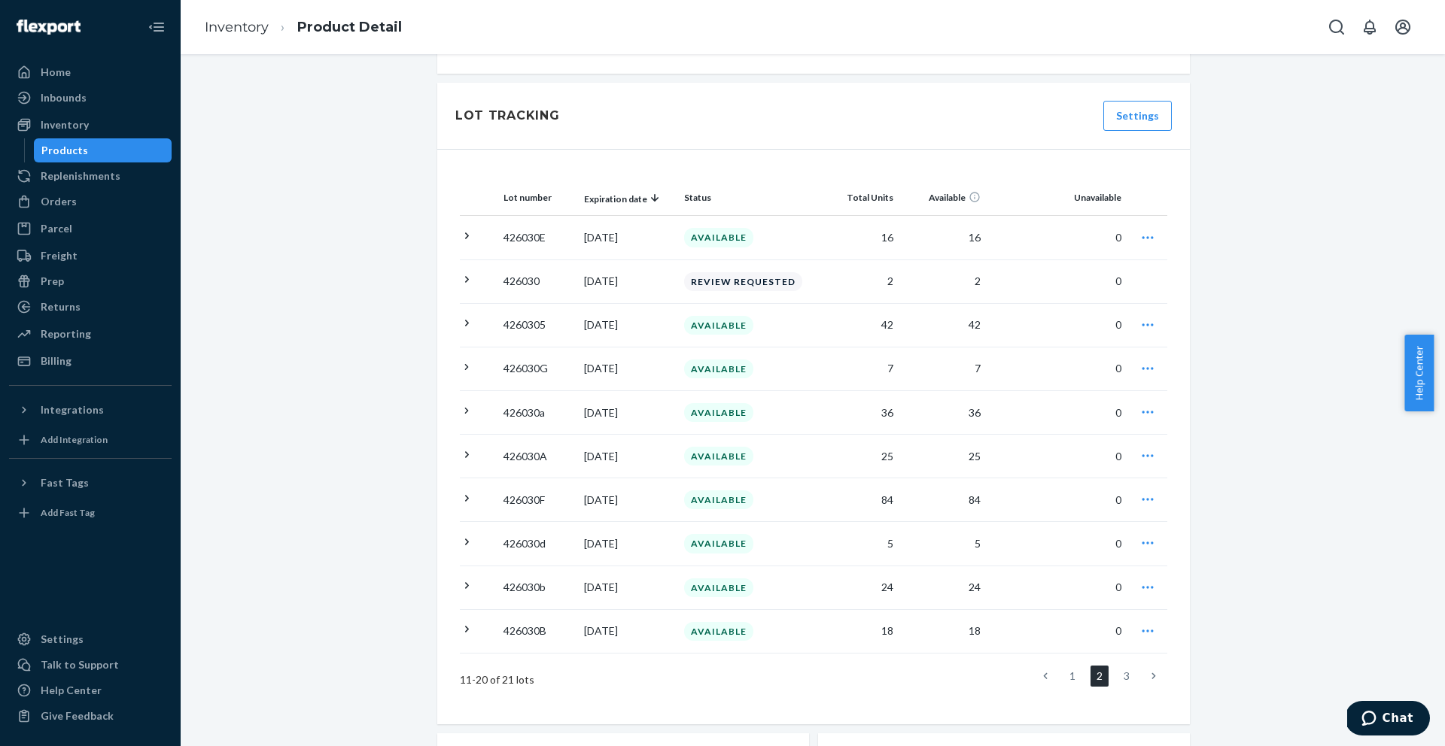
click at [1037, 666] on link at bounding box center [1045, 676] width 17 height 21
click at [460, 579] on icon at bounding box center [467, 586] width 14 height 14
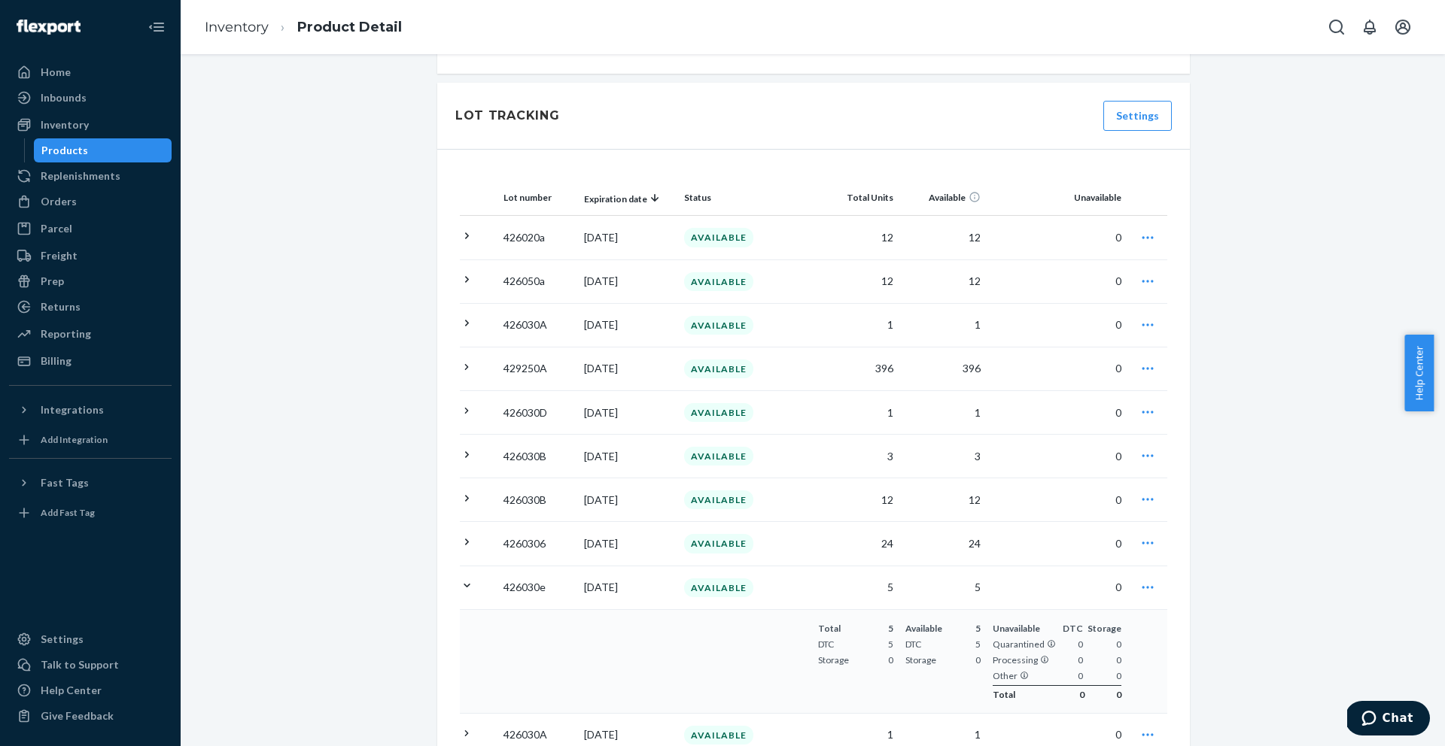
click at [1144, 580] on icon "button" at bounding box center [1147, 587] width 15 height 15
click at [1063, 676] on span "Request removal" at bounding box center [1066, 681] width 93 height 11
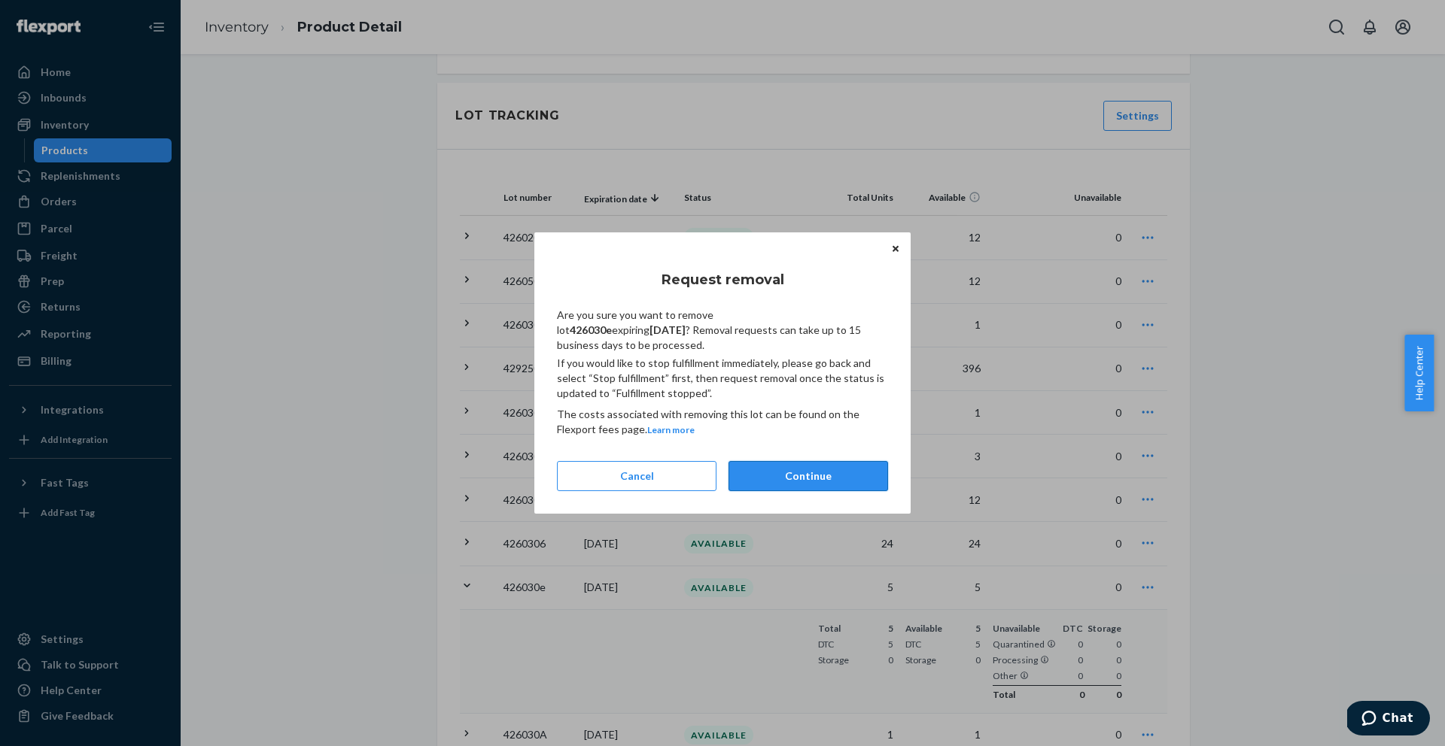
click at [744, 466] on button "Continue" at bounding box center [808, 476] width 160 height 30
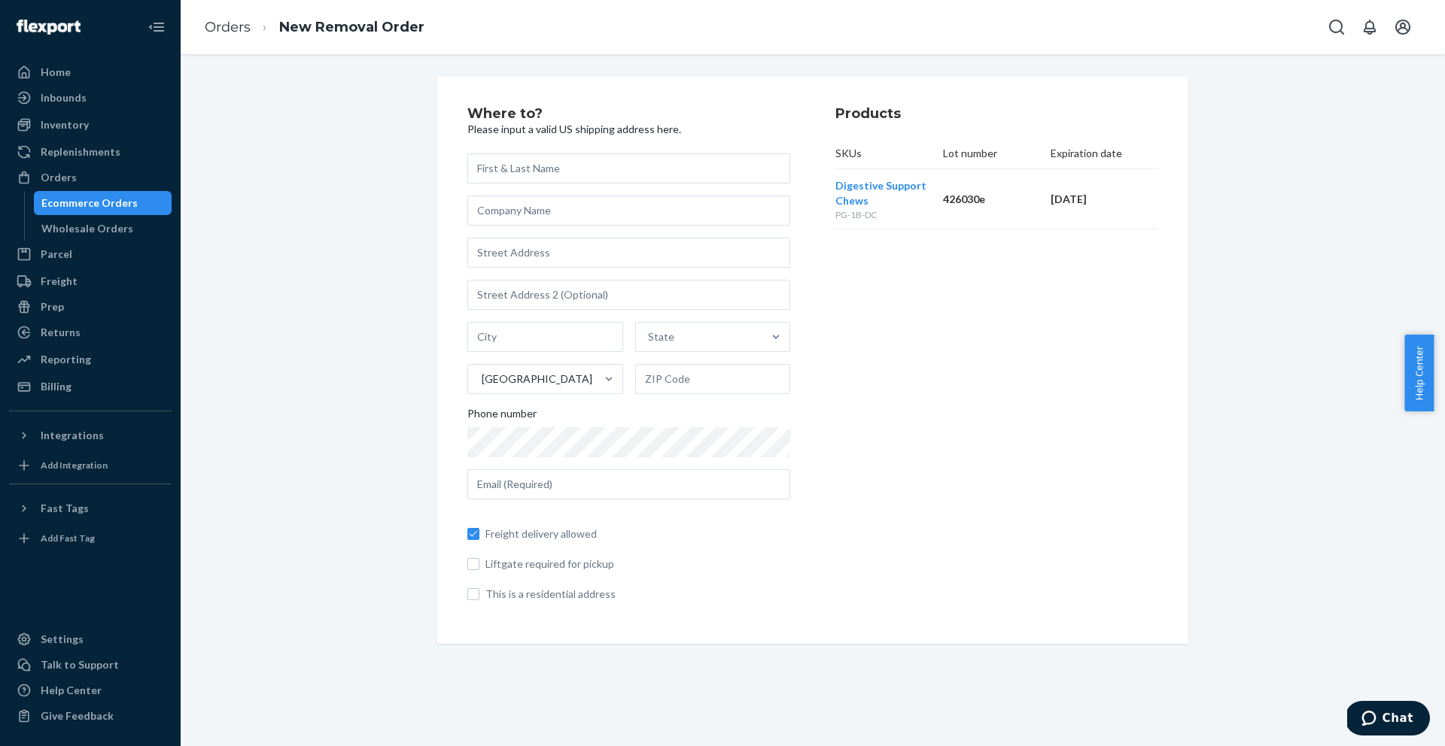
click at [553, 532] on span "Freight delivery allowed" at bounding box center [637, 534] width 305 height 15
click at [479, 532] on input "Freight delivery allowed" at bounding box center [473, 534] width 12 height 12
checkbox input "false"
click at [698, 163] on input "text" at bounding box center [628, 168] width 323 height 30
click at [532, 166] on input "text" at bounding box center [628, 168] width 323 height 30
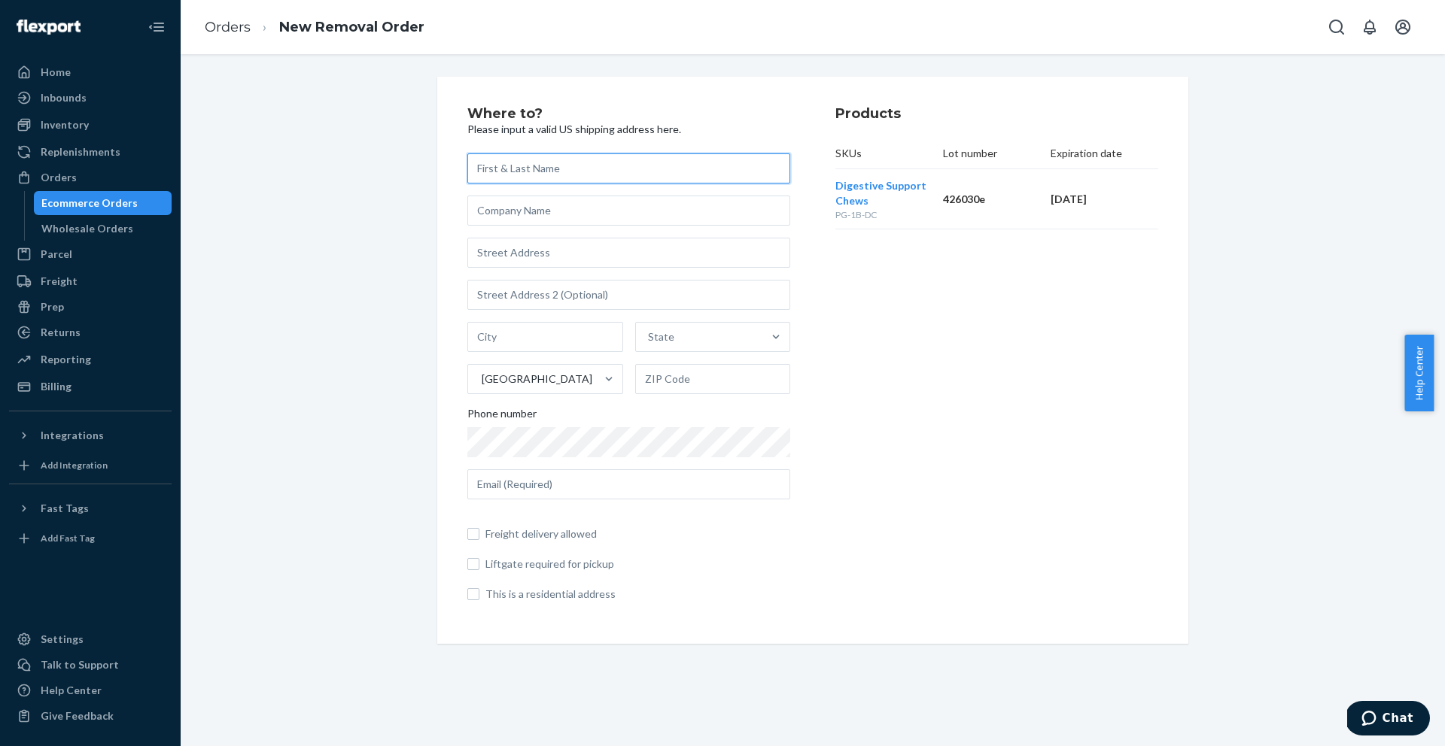
paste input "Leslie Cook"
type input "Leslie Cook"
click at [490, 209] on input "text" at bounding box center [628, 211] width 323 height 30
paste input "Wholesome Goods"
type input "Wholesome Goods"
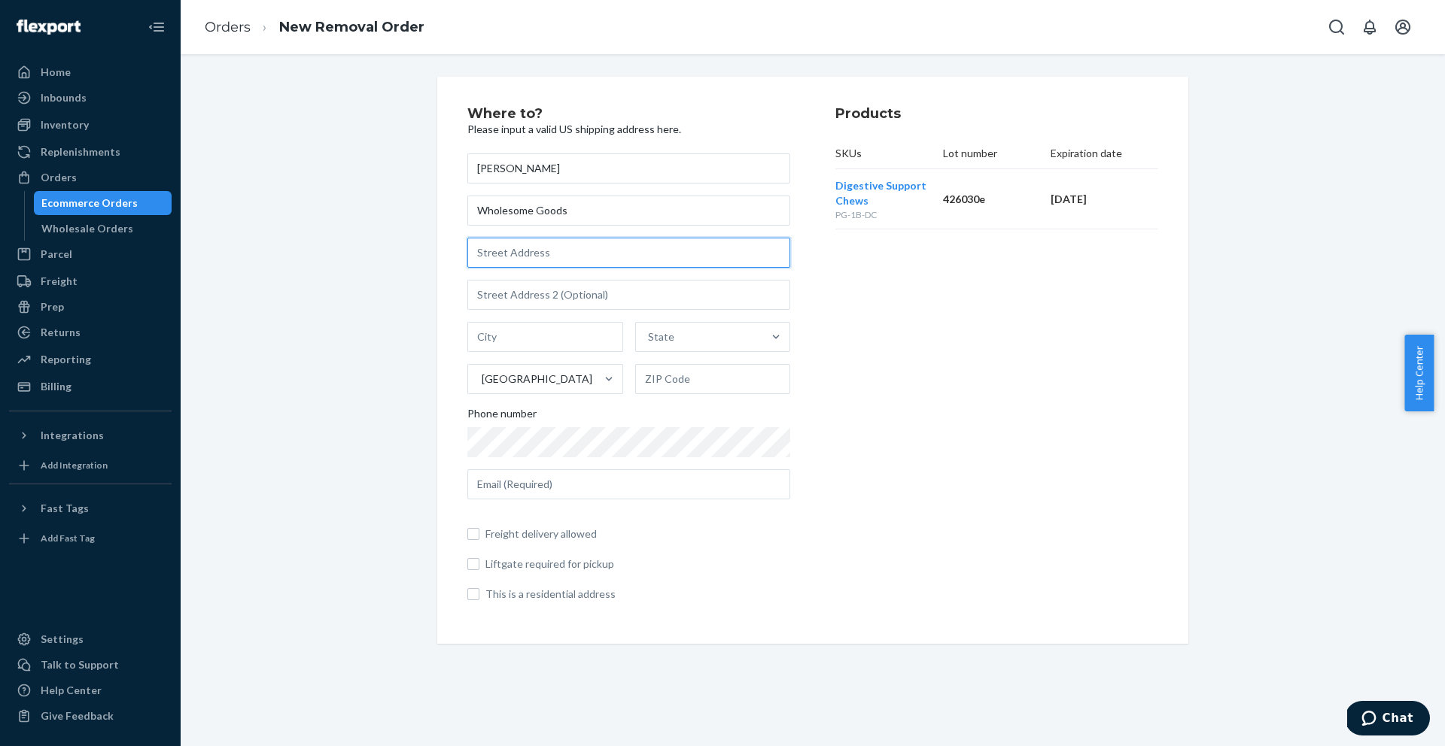
click at [544, 266] on input "text" at bounding box center [628, 253] width 323 height 30
paste input "5355 115th Ave N"
type input "5355 115th Ave N"
type input "Clearwater"
type input "33760"
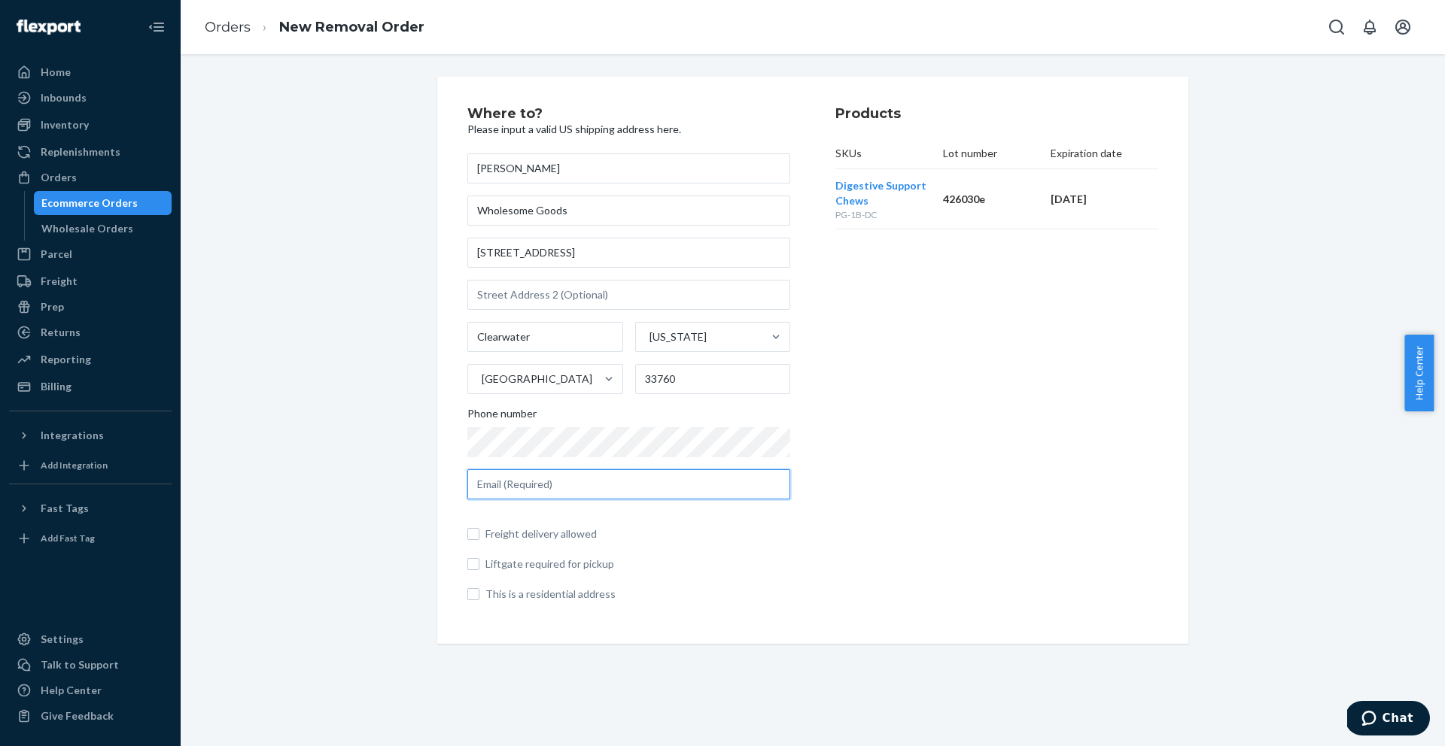
click at [521, 475] on input "text" at bounding box center [628, 485] width 323 height 30
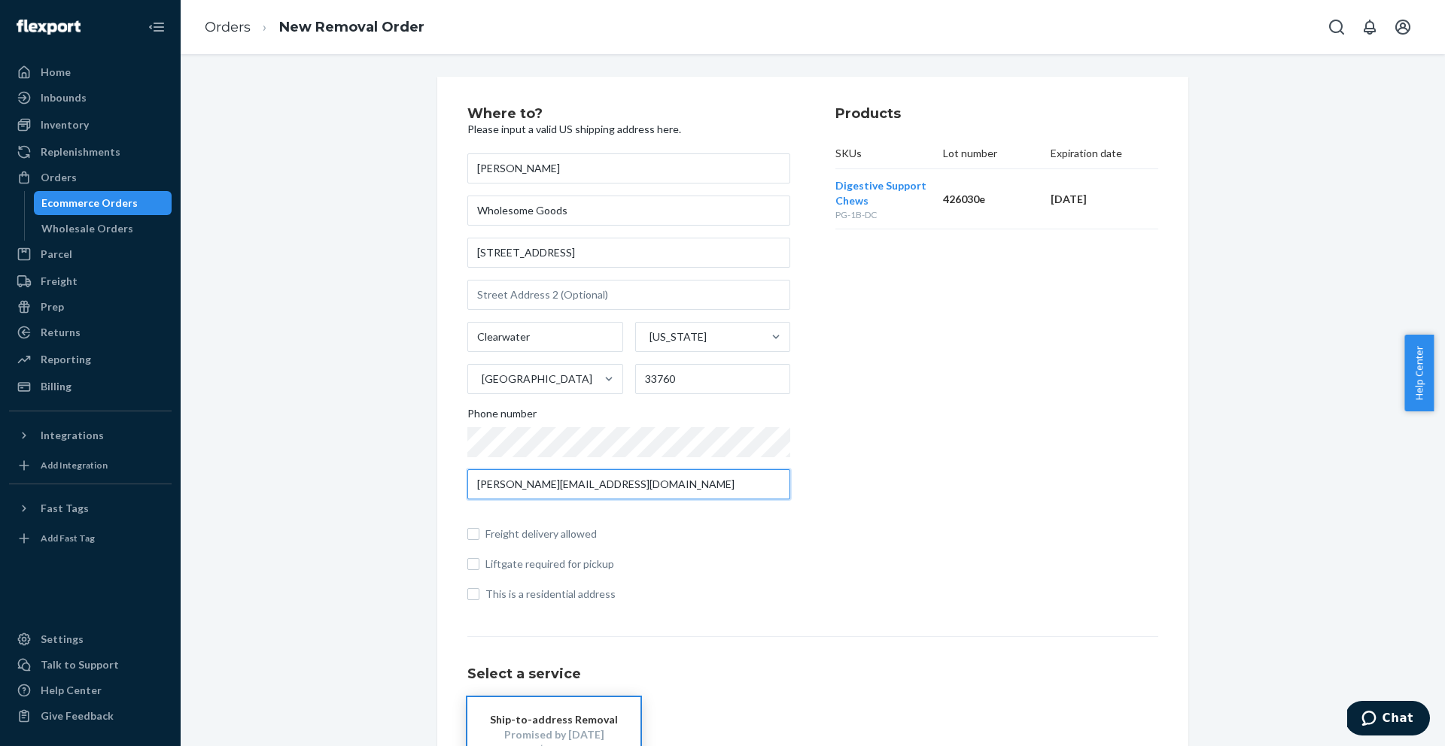
type input "chloe.estavil@wholesomegoods.com"
click at [1033, 443] on div "Products SKUs Lot number Expiration date Digestive Support Chews PG-1B-DC 42603…" at bounding box center [996, 360] width 323 height 507
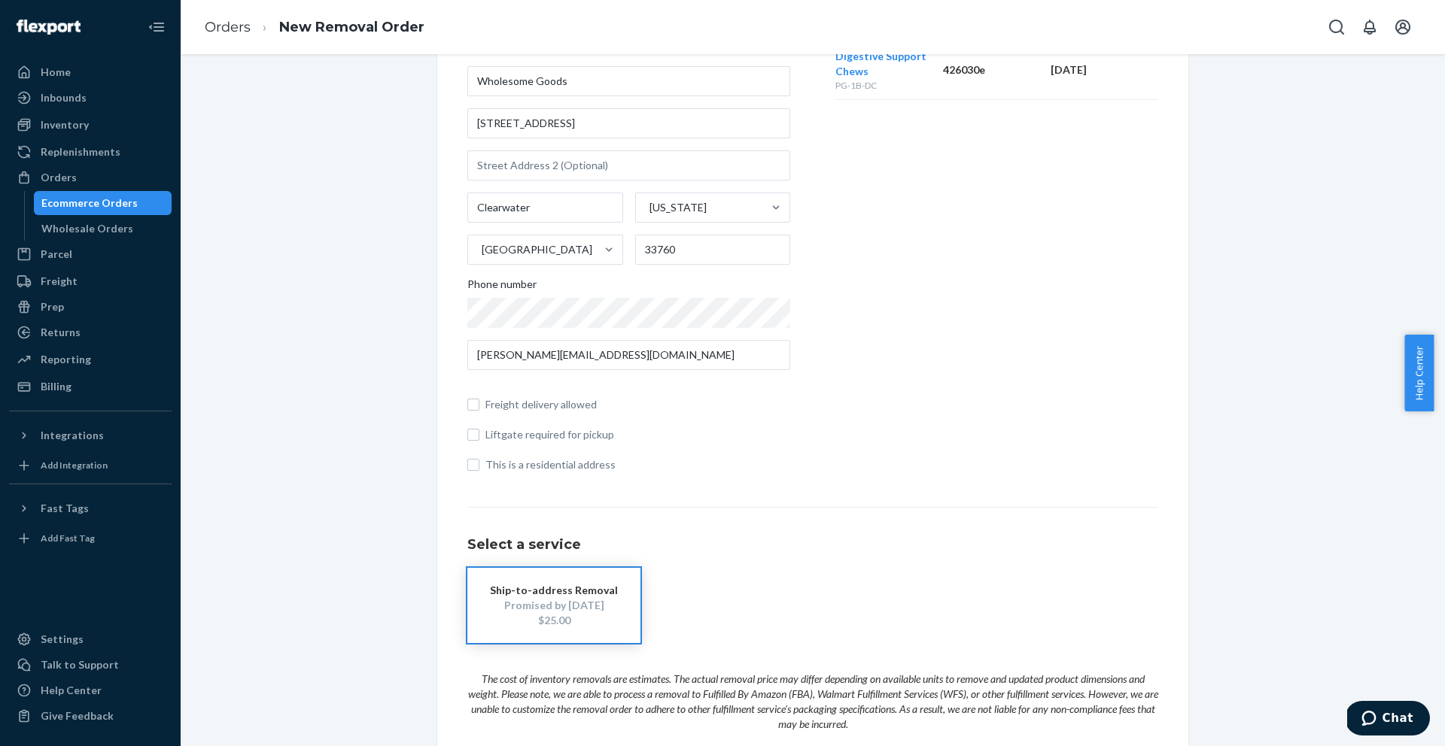
scroll to position [248, 0]
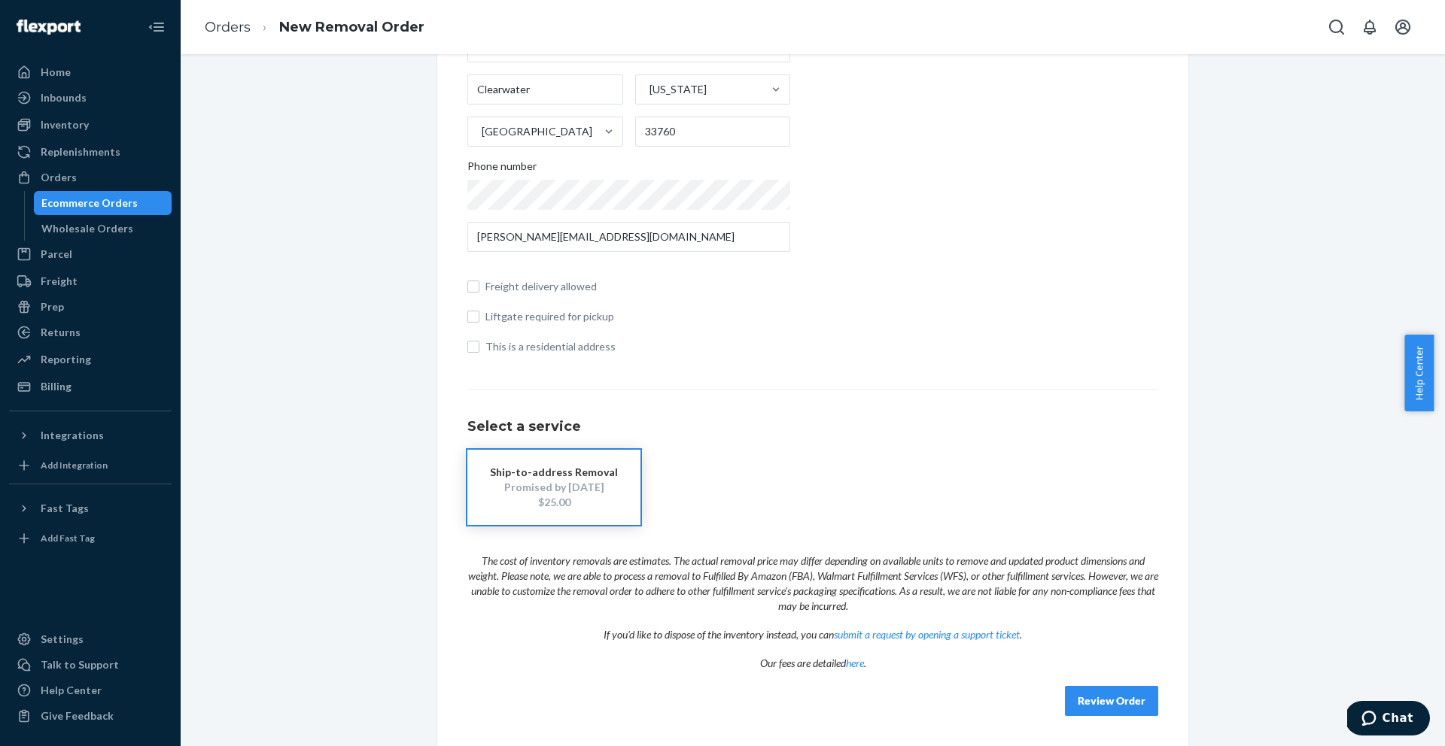
click at [568, 486] on div "Promised by Oct 21, 2025" at bounding box center [554, 487] width 128 height 15
click at [1130, 703] on button "Review Order" at bounding box center [1111, 701] width 93 height 30
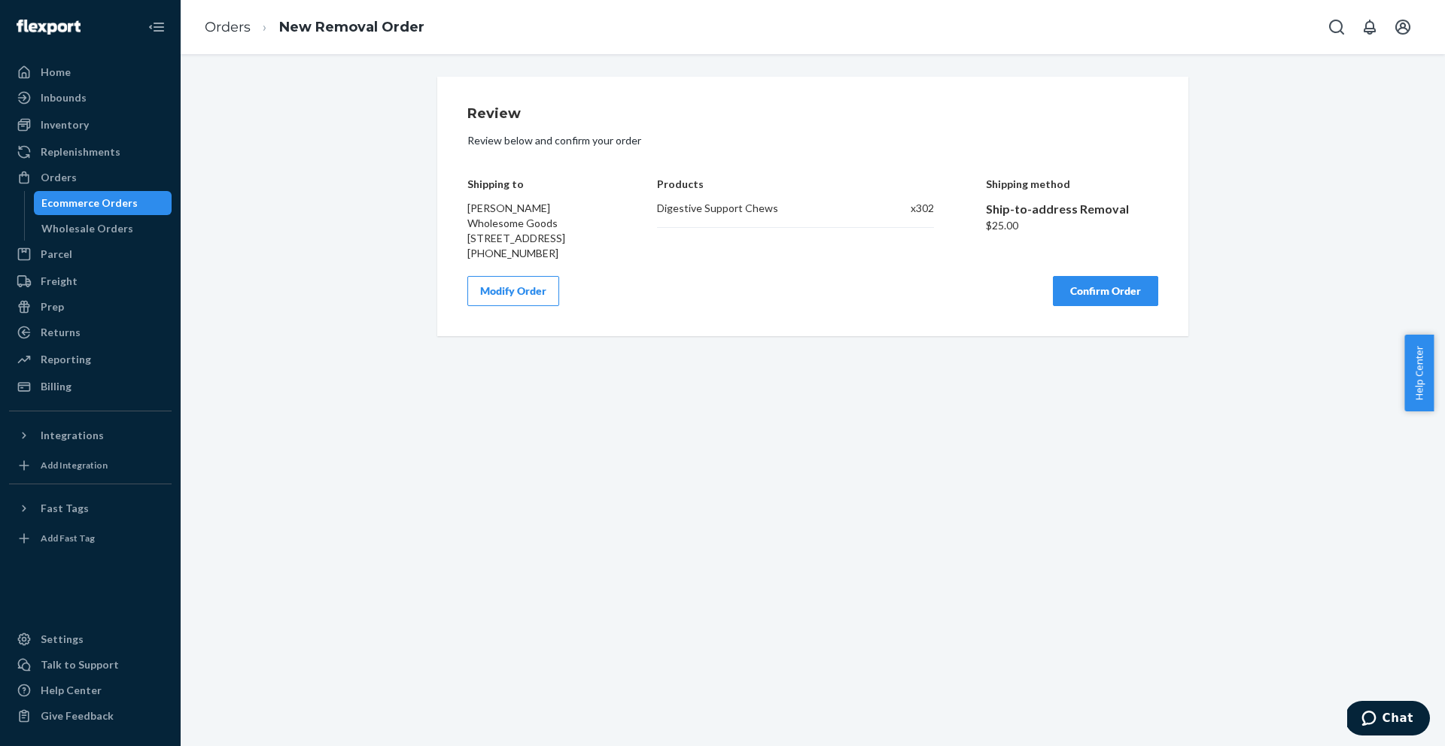
scroll to position [0, 0]
click at [490, 306] on button "Modify Order" at bounding box center [513, 291] width 92 height 30
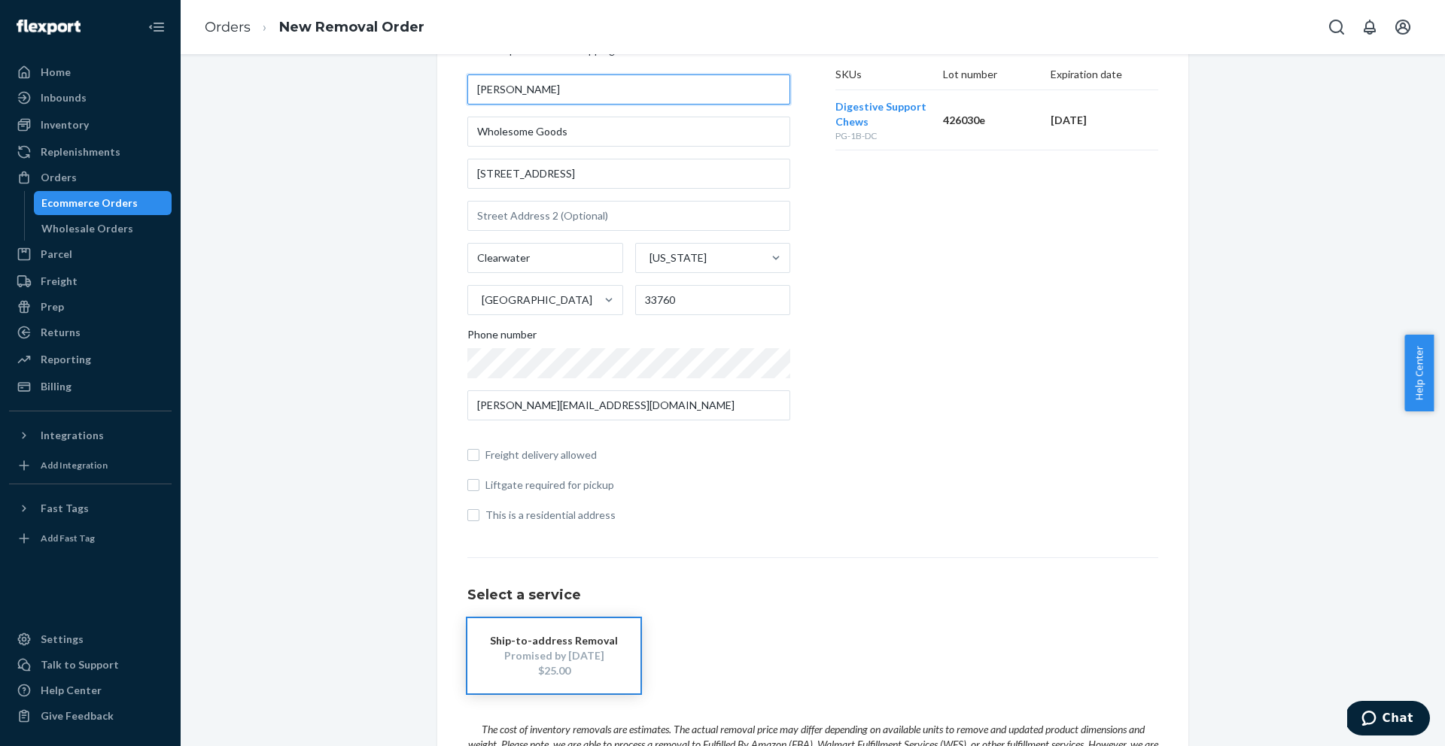
scroll to position [248, 0]
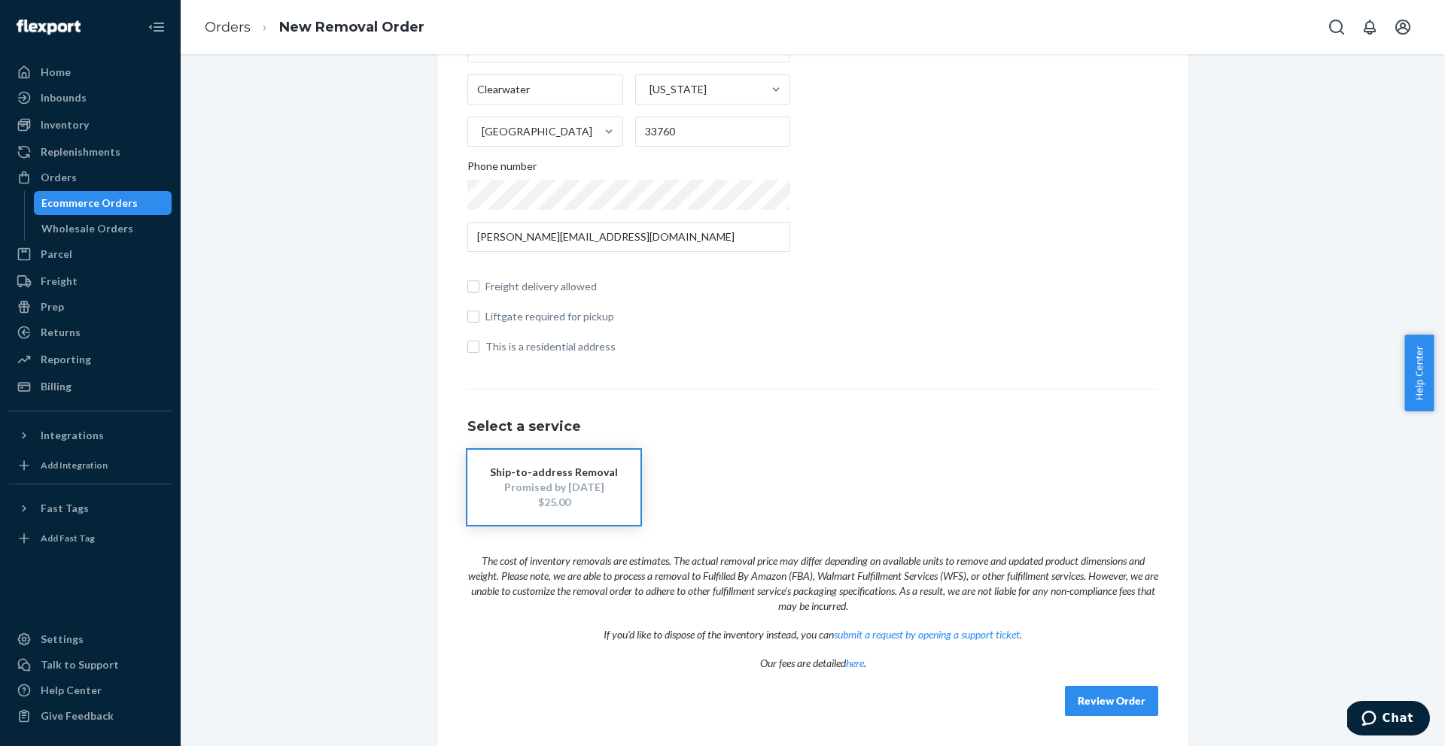
click at [1086, 691] on button "Review Order" at bounding box center [1111, 701] width 93 height 30
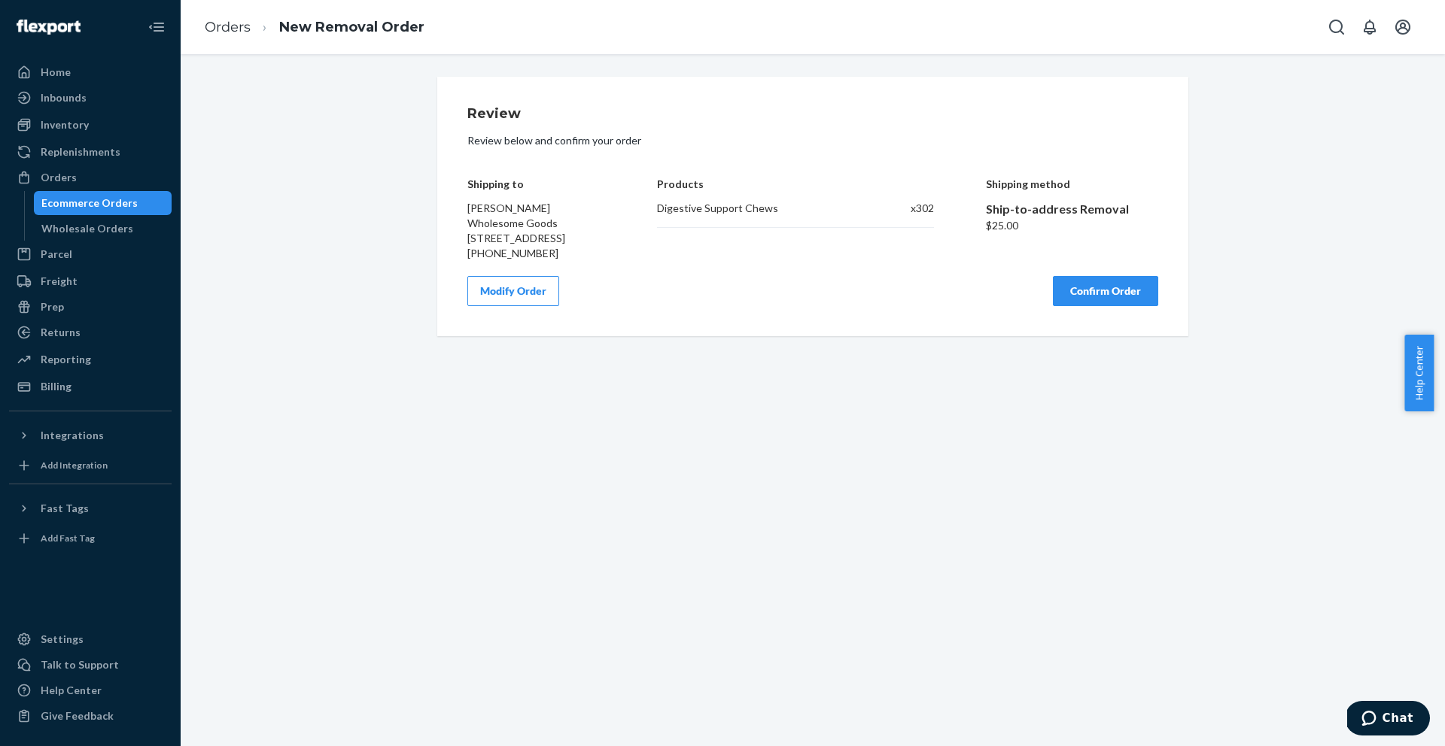
click at [1087, 306] on button "Confirm Order" at bounding box center [1105, 291] width 105 height 30
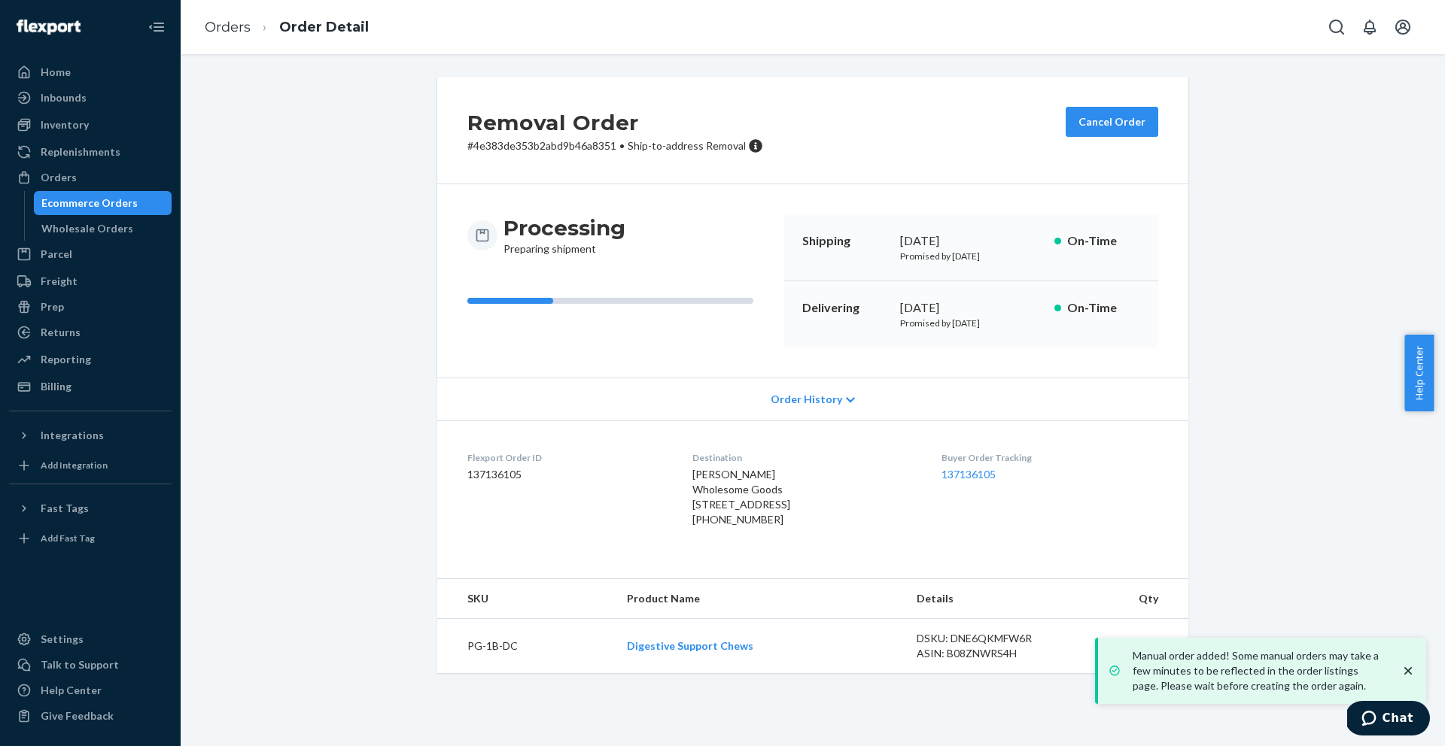
click at [1412, 667] on icon "close toast" at bounding box center [1407, 671] width 15 height 15
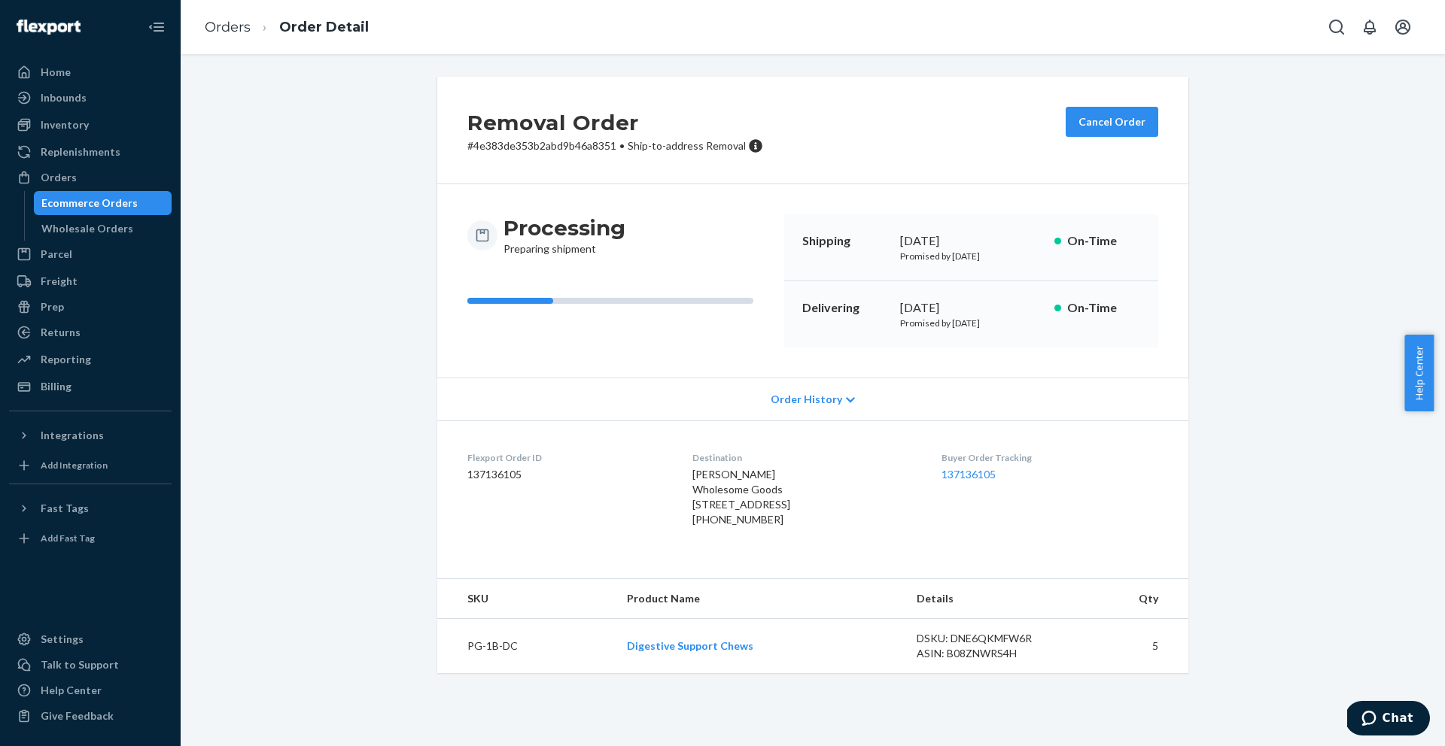
click at [1034, 475] on dd "137136105" at bounding box center [1049, 474] width 217 height 15
drag, startPoint x: 493, startPoint y: 473, endPoint x: 571, endPoint y: 430, distance: 89.2
click at [437, 472] on dl "Flexport Order ID 137136105 Destination Leslie Cook Wholesome Goods 5355 115th …" at bounding box center [812, 492] width 751 height 143
copy dd "137136105"
click at [503, 483] on div "Flexport Order ID 137136105" at bounding box center [567, 492] width 201 height 82
